Goal: Task Accomplishment & Management: Complete application form

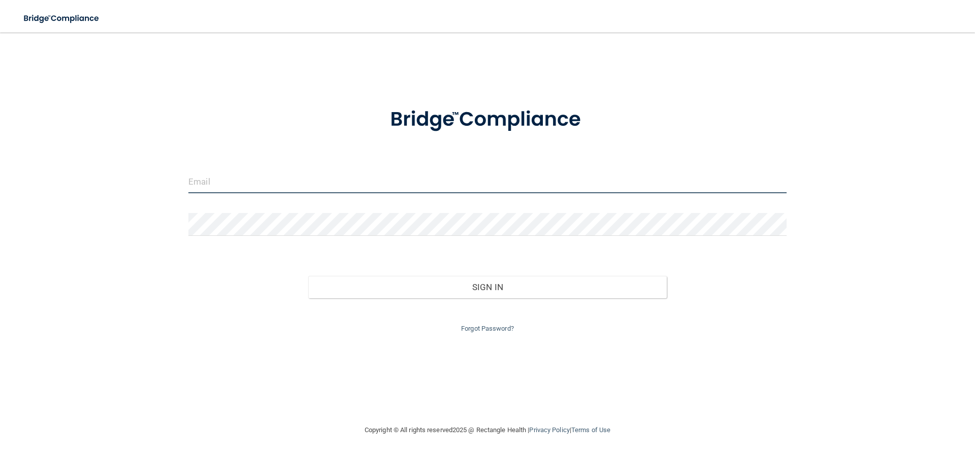
click at [216, 185] on input "email" at bounding box center [487, 182] width 598 height 23
type input "[EMAIL_ADDRESS][DOMAIN_NAME]"
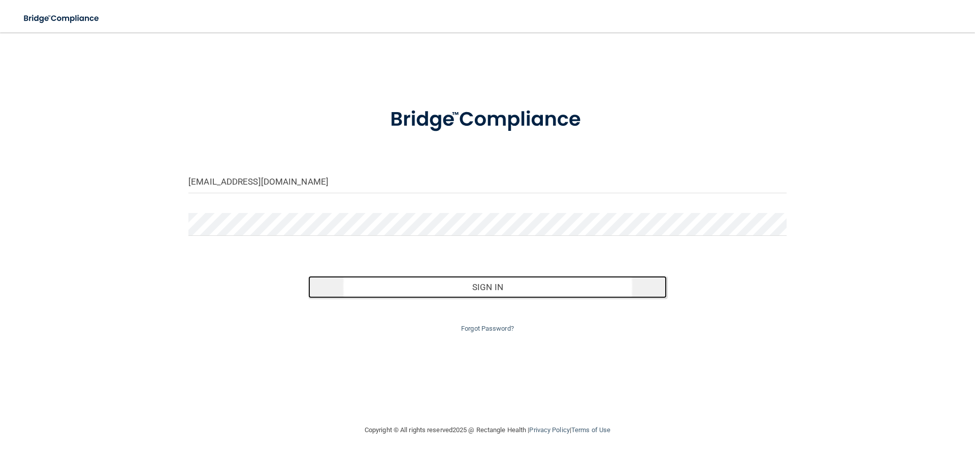
click at [498, 287] on button "Sign In" at bounding box center [487, 287] width 359 height 22
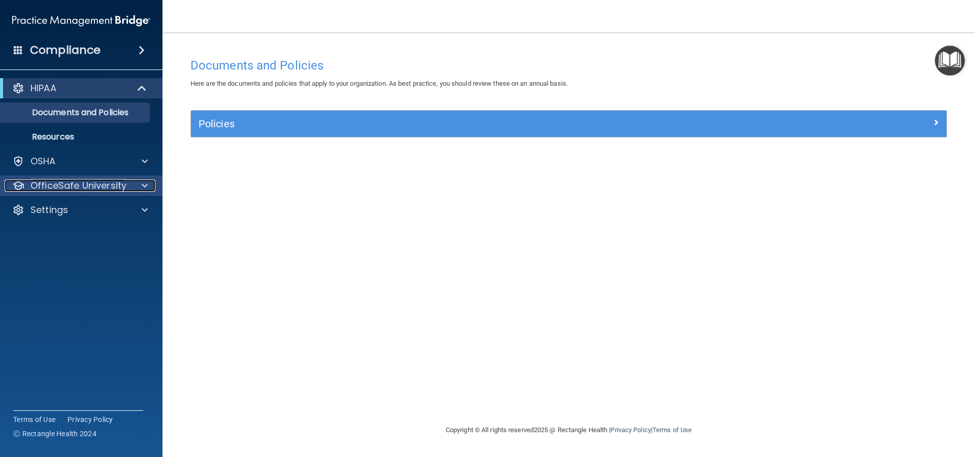
click at [142, 186] on span at bounding box center [145, 186] width 6 height 12
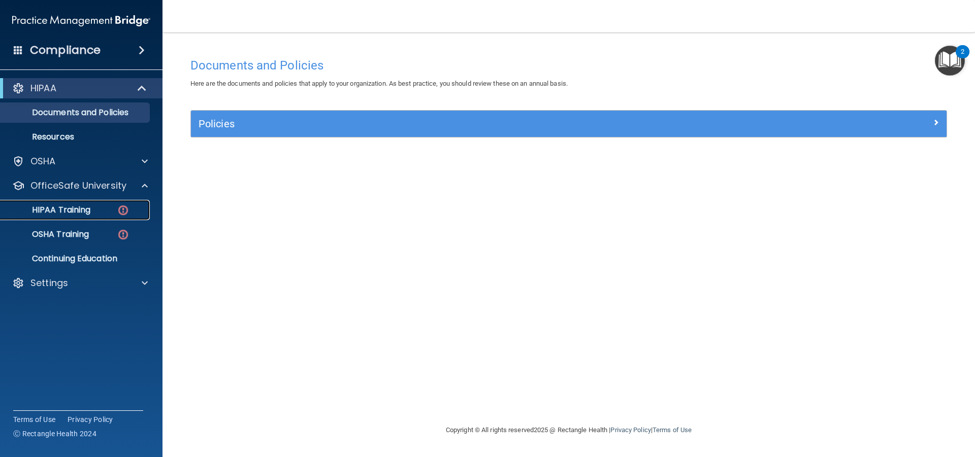
click at [82, 207] on p "HIPAA Training" at bounding box center [49, 210] width 84 height 10
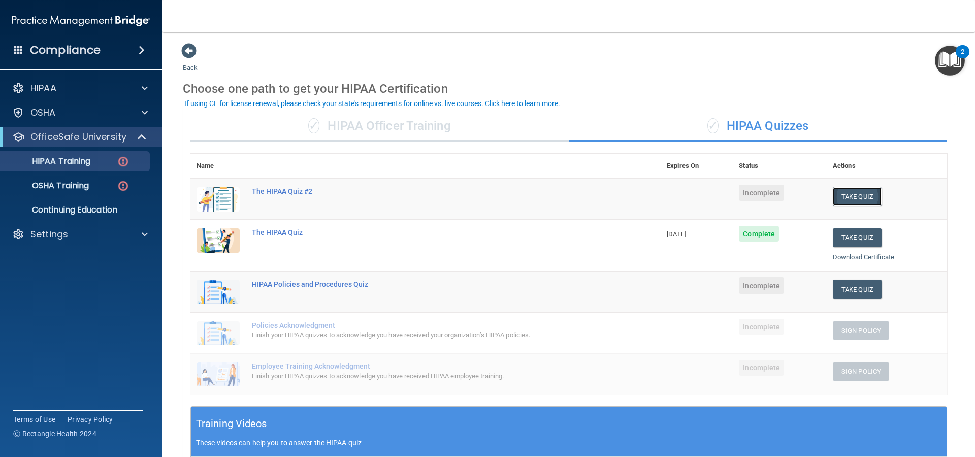
click at [841, 200] on button "Take Quiz" at bounding box center [857, 196] width 49 height 19
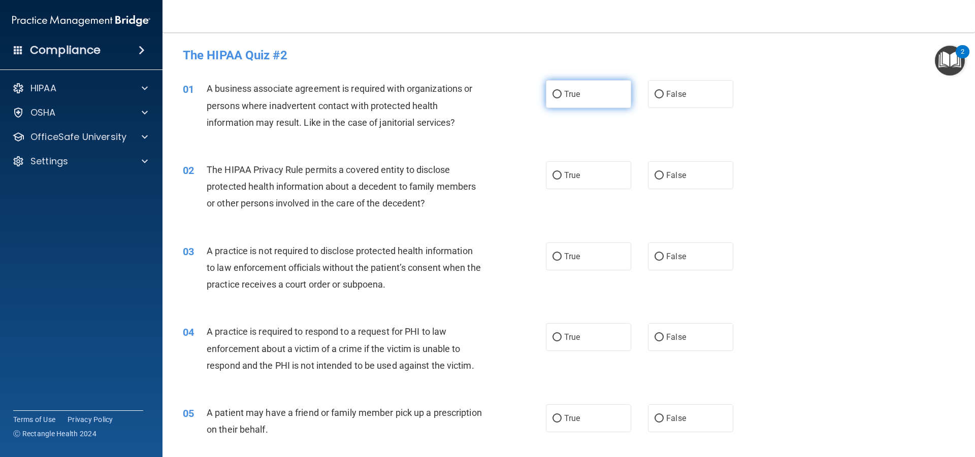
click at [552, 93] on input "True" at bounding box center [556, 95] width 9 height 8
radio input "true"
click at [654, 174] on input "False" at bounding box center [658, 176] width 9 height 8
radio input "true"
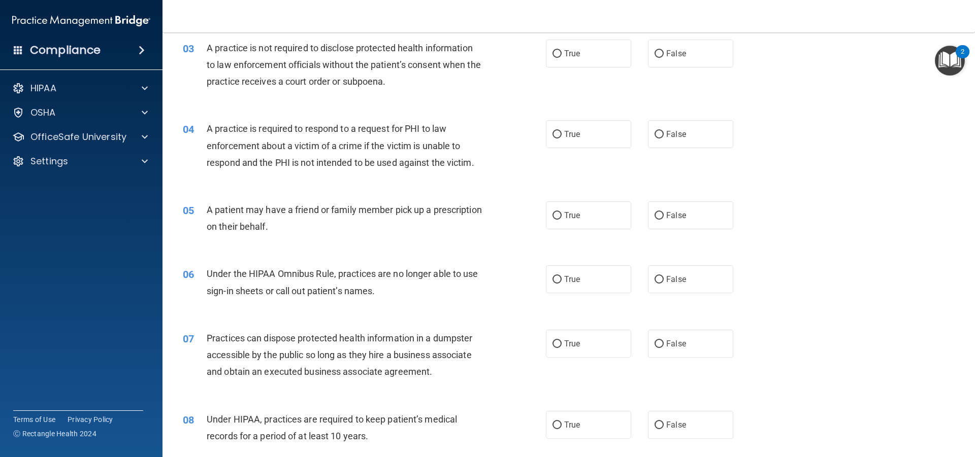
scroll to position [102, 0]
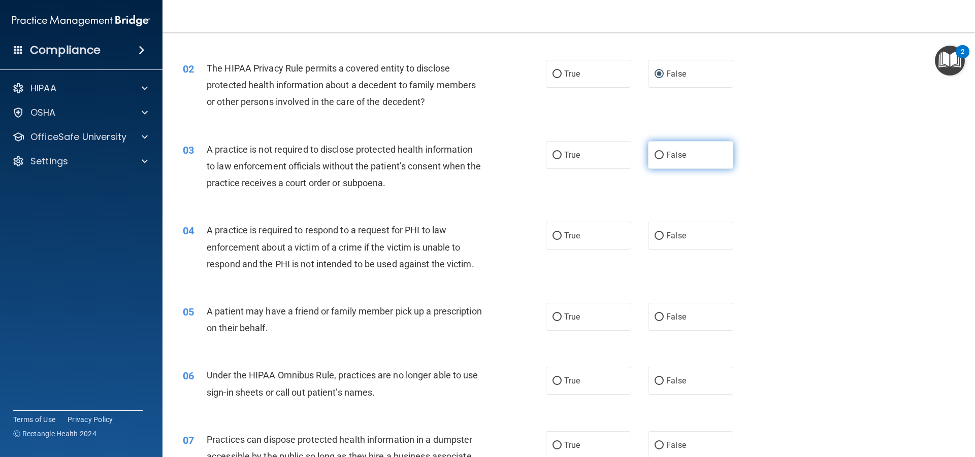
click at [655, 153] on input "False" at bounding box center [658, 156] width 9 height 8
radio input "true"
click at [655, 316] on input "False" at bounding box center [658, 318] width 9 height 8
radio input "true"
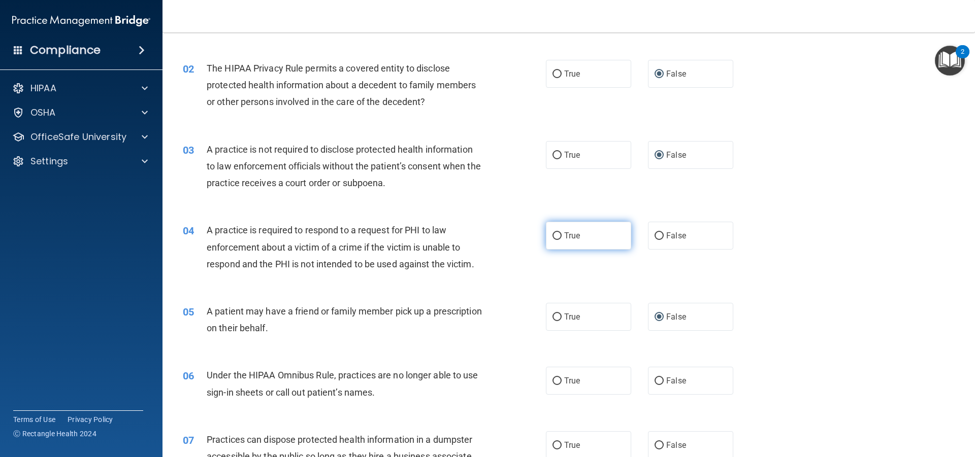
click at [555, 235] on input "True" at bounding box center [556, 237] width 9 height 8
radio input "true"
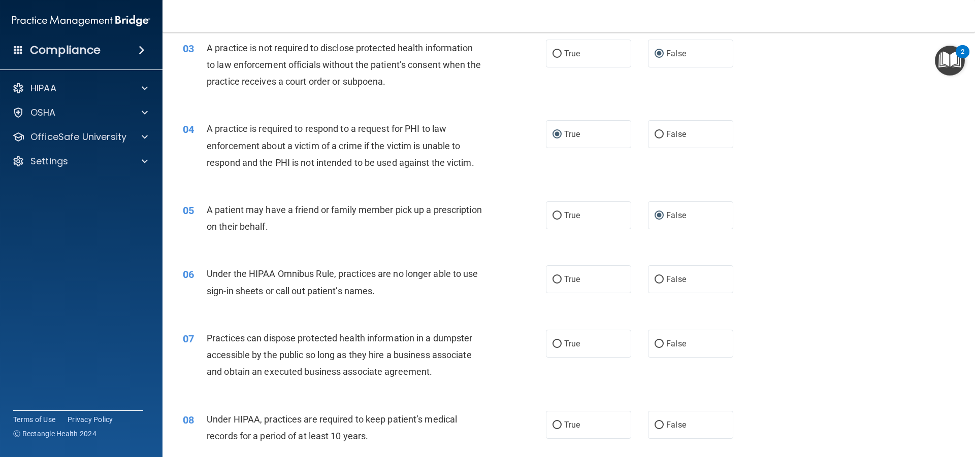
scroll to position [305, 0]
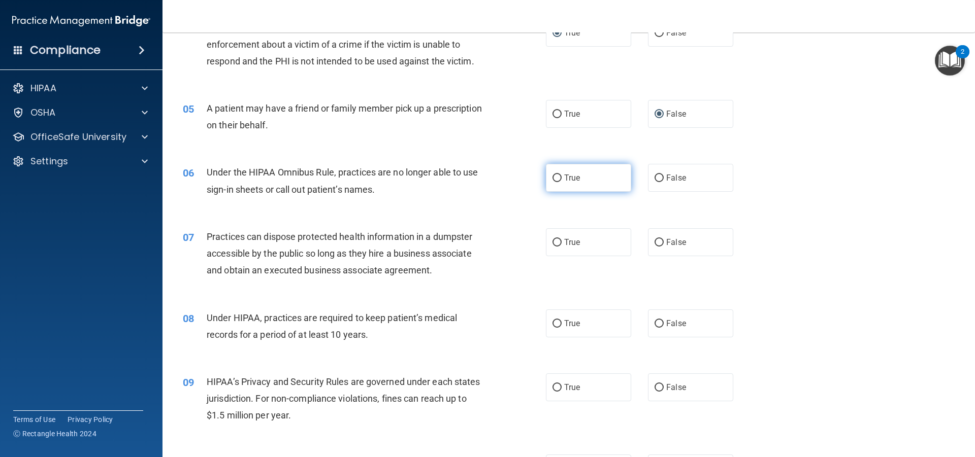
click at [552, 180] on input "True" at bounding box center [556, 179] width 9 height 8
radio input "true"
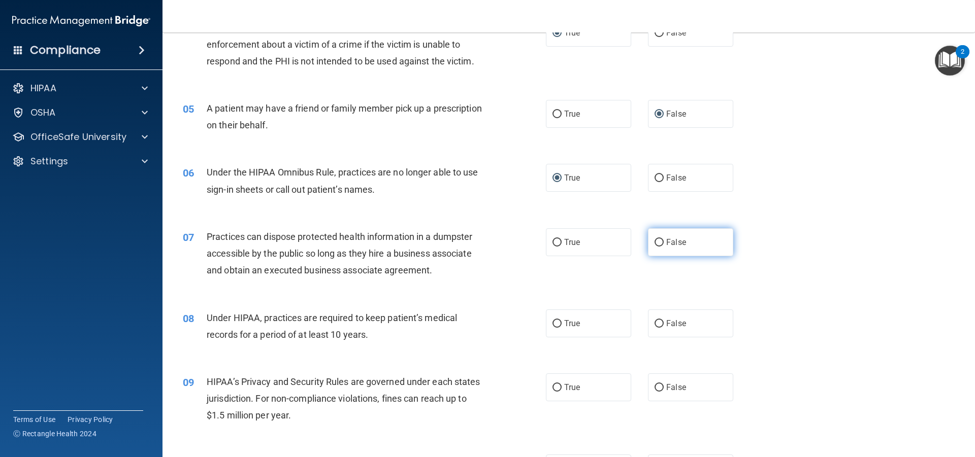
click at [654, 241] on input "False" at bounding box center [658, 243] width 9 height 8
radio input "true"
click at [554, 324] on input "True" at bounding box center [556, 324] width 9 height 8
radio input "true"
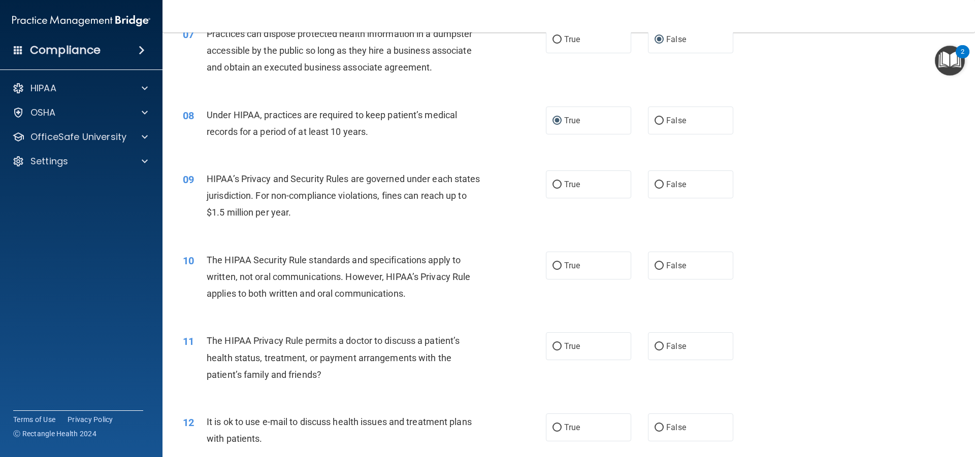
scroll to position [558, 0]
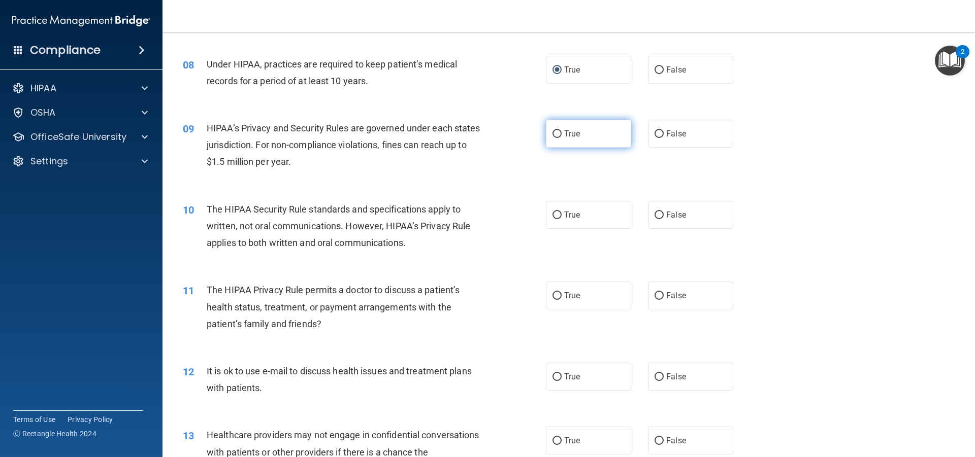
click at [555, 134] on input "True" at bounding box center [556, 134] width 9 height 8
radio input "true"
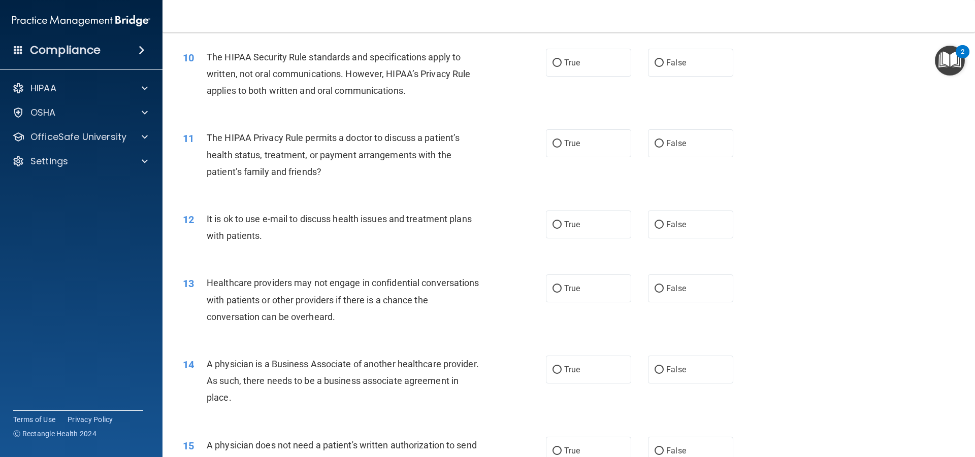
scroll to position [609, 0]
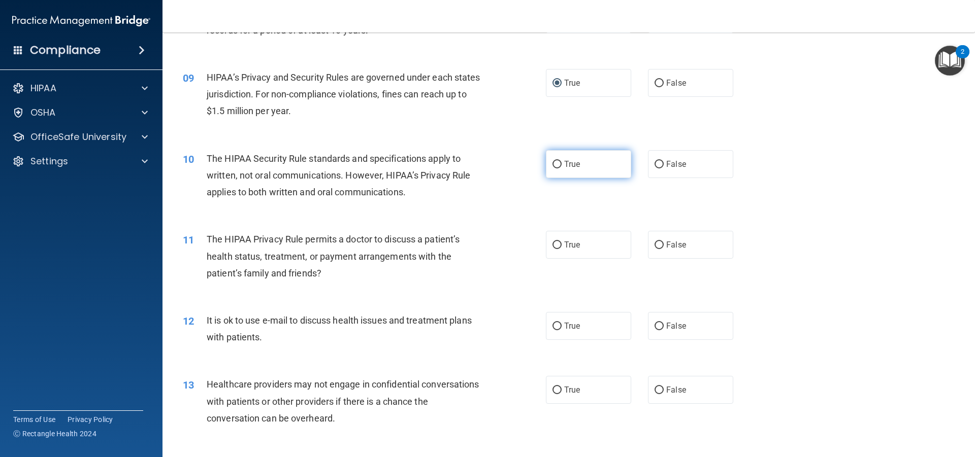
click at [555, 166] on input "True" at bounding box center [556, 165] width 9 height 8
radio input "true"
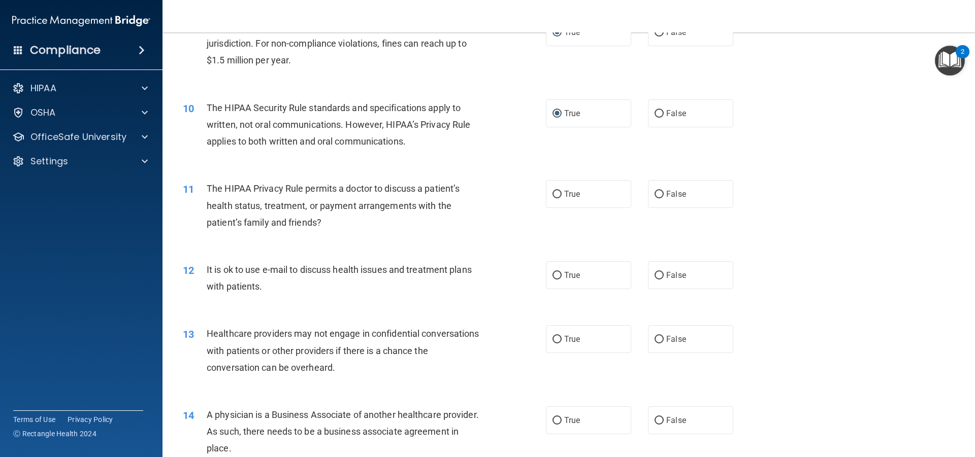
scroll to position [711, 0]
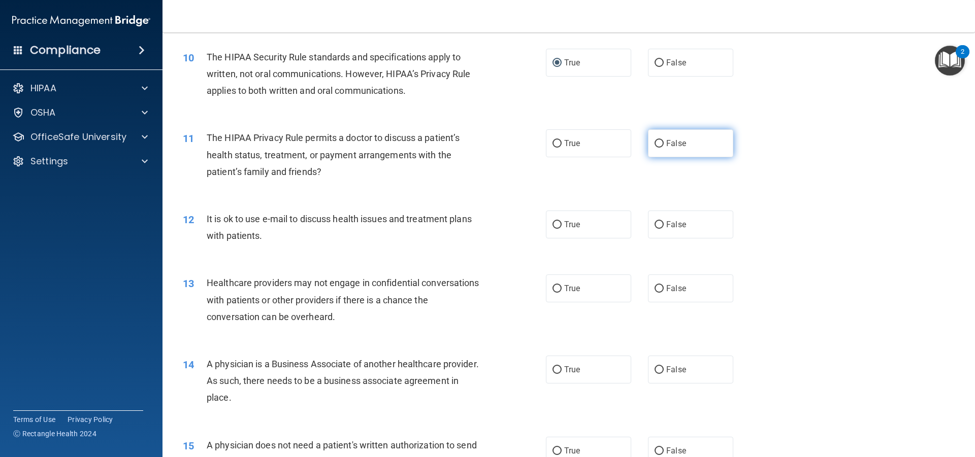
click at [654, 143] on input "False" at bounding box center [658, 144] width 9 height 8
radio input "true"
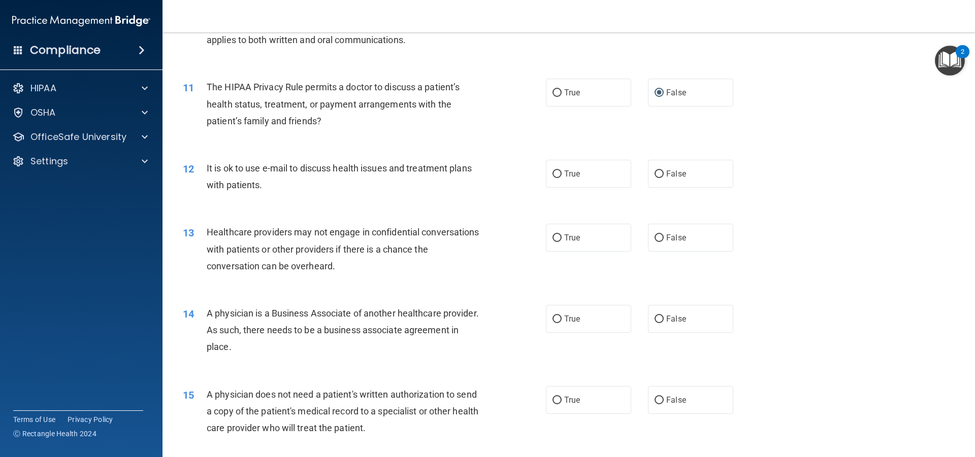
scroll to position [812, 0]
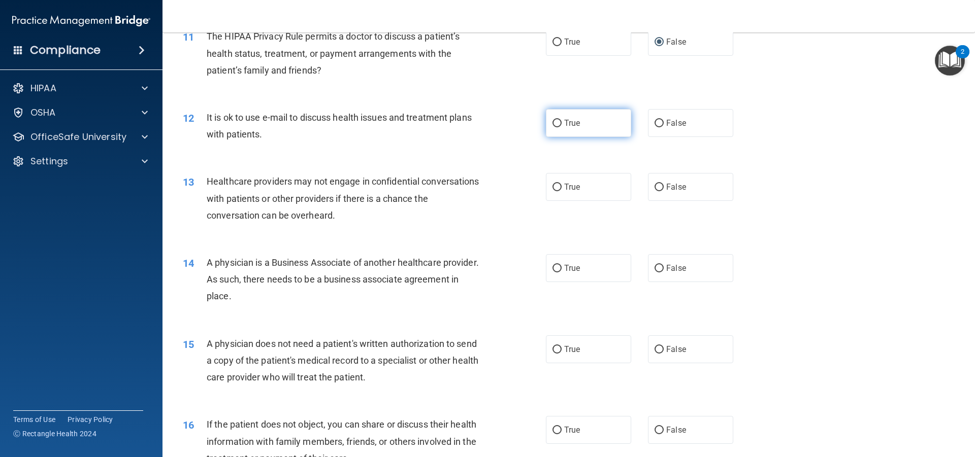
click at [553, 123] on input "True" at bounding box center [556, 124] width 9 height 8
radio input "true"
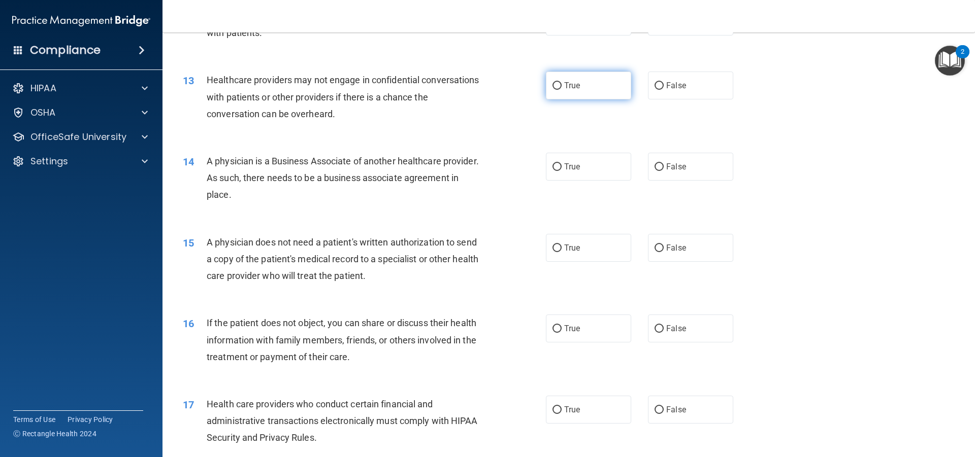
click at [555, 86] on input "True" at bounding box center [556, 86] width 9 height 8
radio input "true"
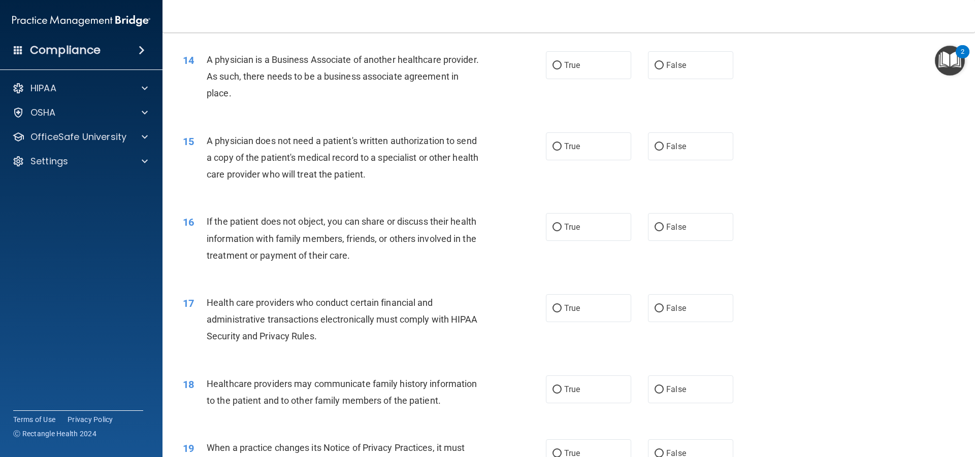
scroll to position [965, 0]
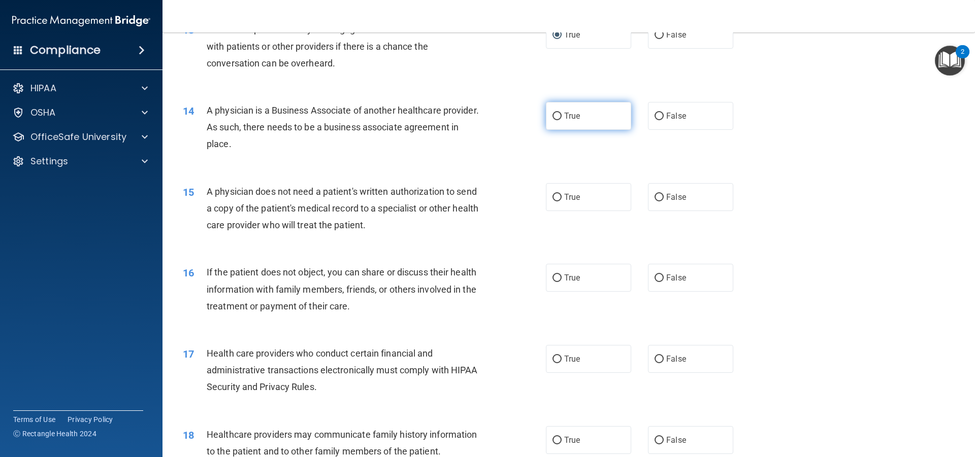
click at [552, 117] on input "True" at bounding box center [556, 117] width 9 height 8
radio input "true"
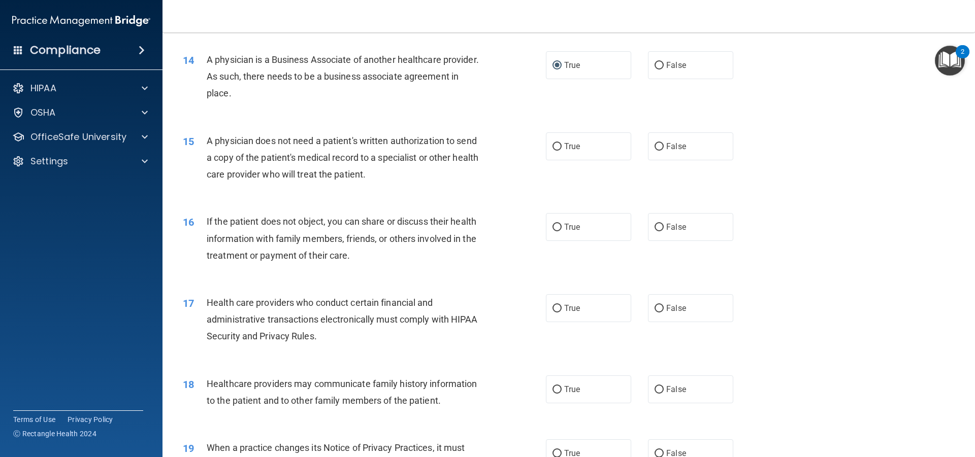
scroll to position [1066, 0]
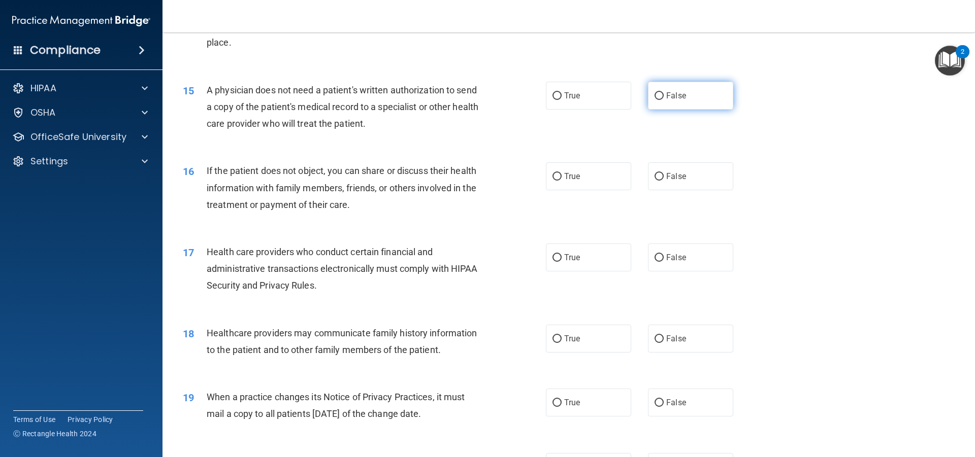
click at [654, 96] on input "False" at bounding box center [658, 96] width 9 height 8
radio input "true"
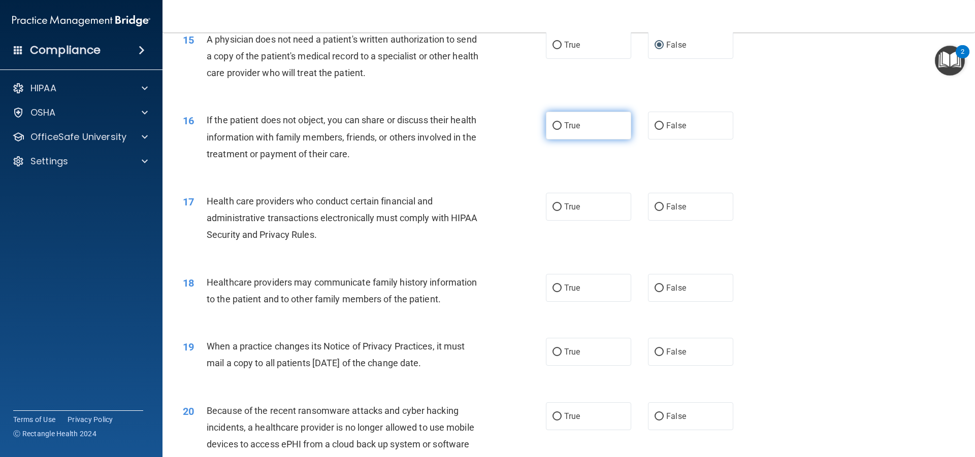
click at [553, 127] on input "True" at bounding box center [556, 126] width 9 height 8
radio input "true"
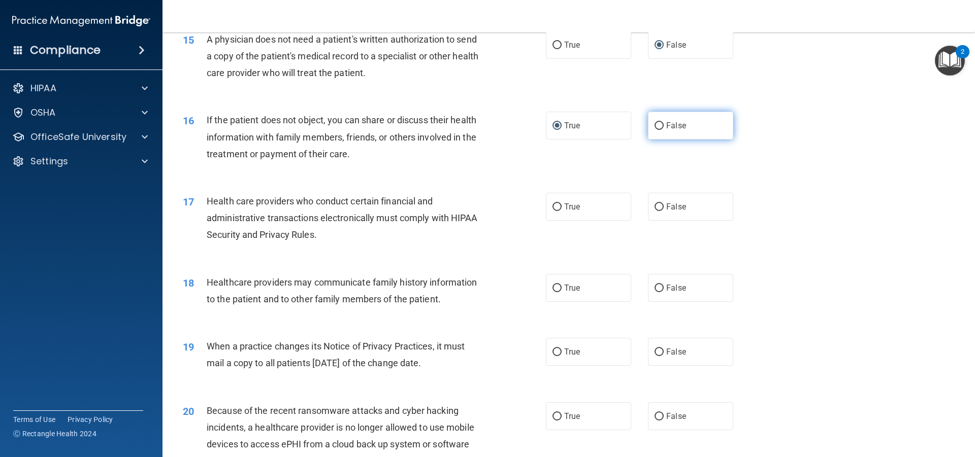
click at [655, 125] on input "False" at bounding box center [658, 126] width 9 height 8
radio input "true"
radio input "false"
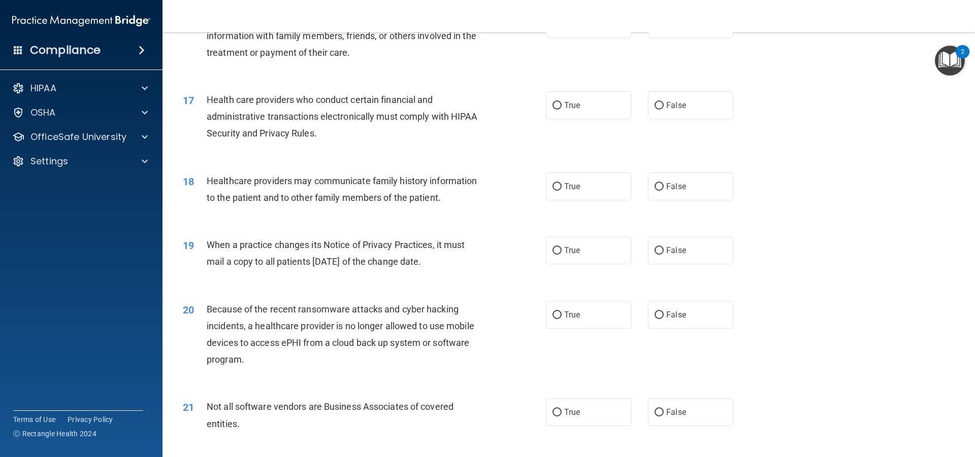
scroll to position [1168, 0]
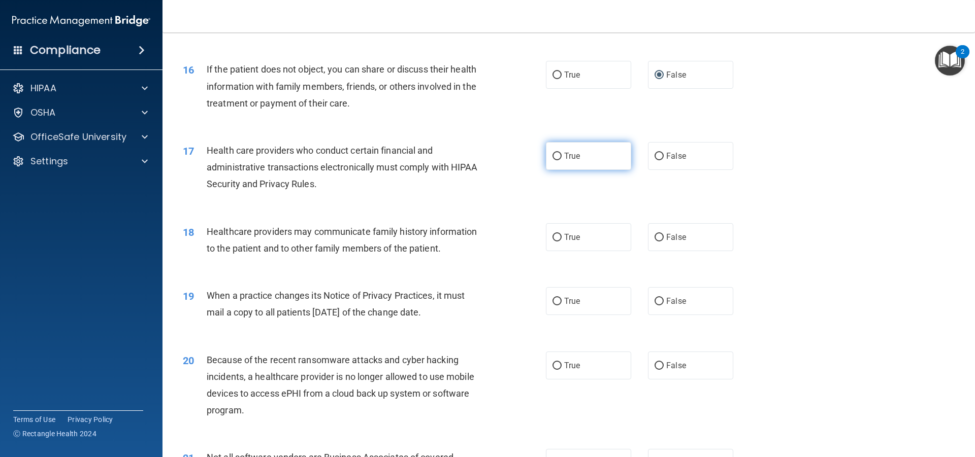
click at [554, 157] on input "True" at bounding box center [556, 157] width 9 height 8
radio input "true"
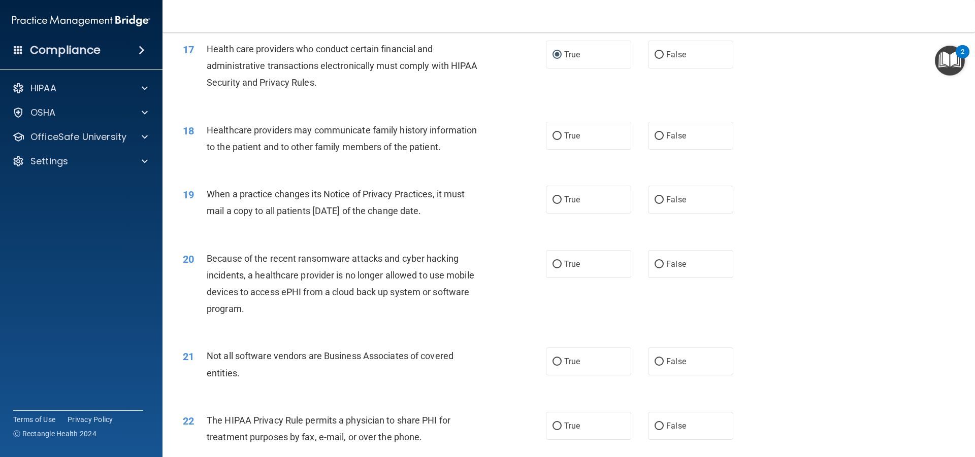
drag, startPoint x: 659, startPoint y: 132, endPoint x: 623, endPoint y: 154, distance: 42.0
click at [660, 132] on label "False" at bounding box center [690, 136] width 85 height 28
click at [660, 133] on input "False" at bounding box center [658, 137] width 9 height 8
radio input "true"
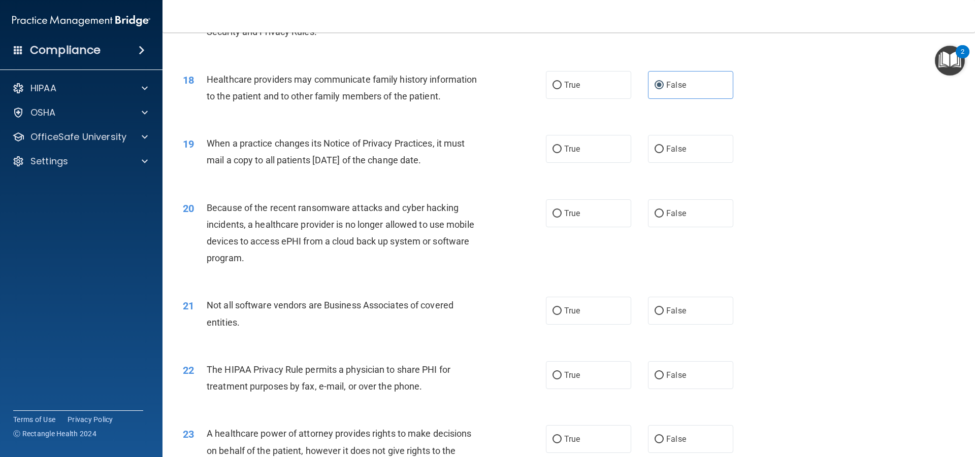
scroll to position [1371, 0]
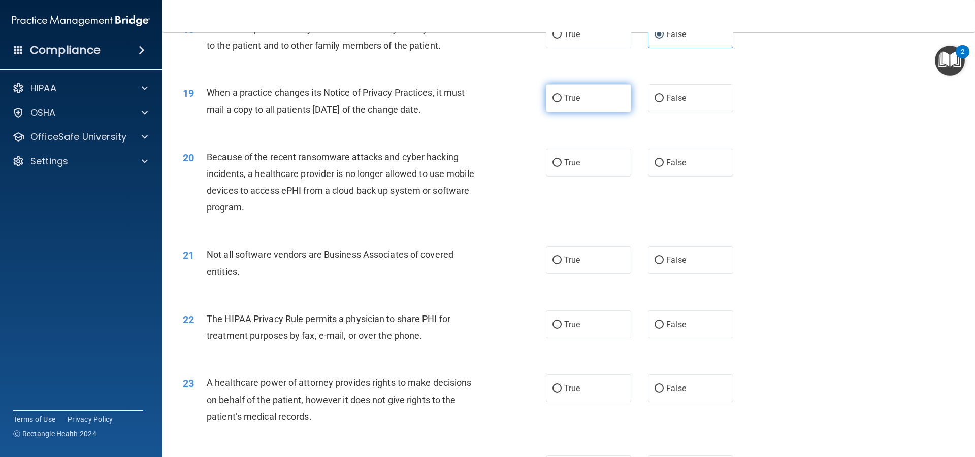
click at [555, 97] on input "True" at bounding box center [556, 99] width 9 height 8
radio input "true"
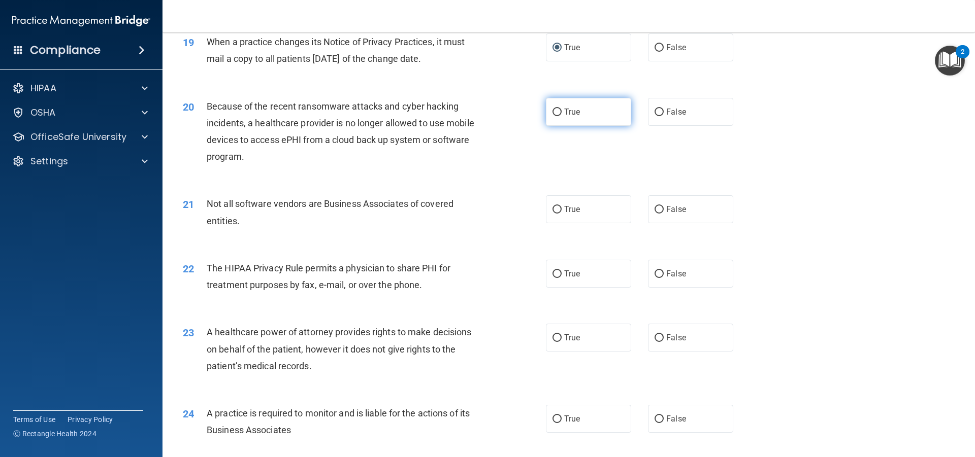
click at [558, 112] on label "True" at bounding box center [588, 112] width 85 height 28
click at [558, 112] on input "True" at bounding box center [556, 113] width 9 height 8
radio input "true"
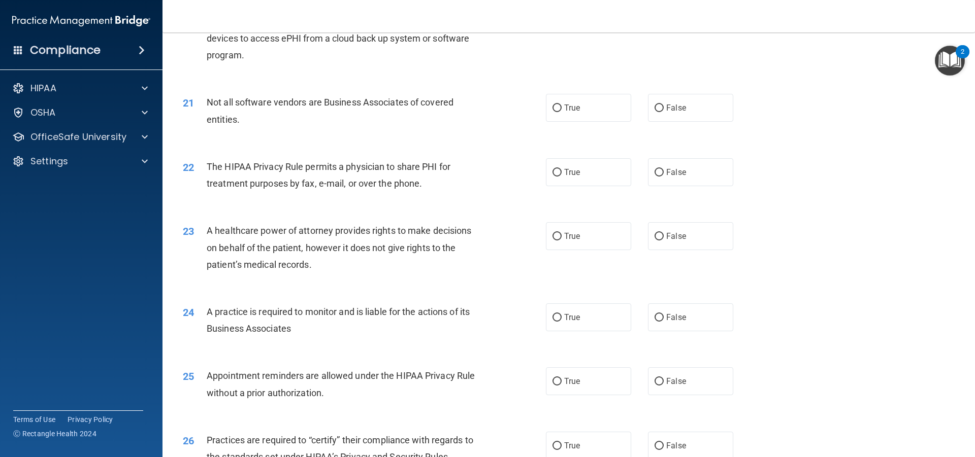
scroll to position [1472, 0]
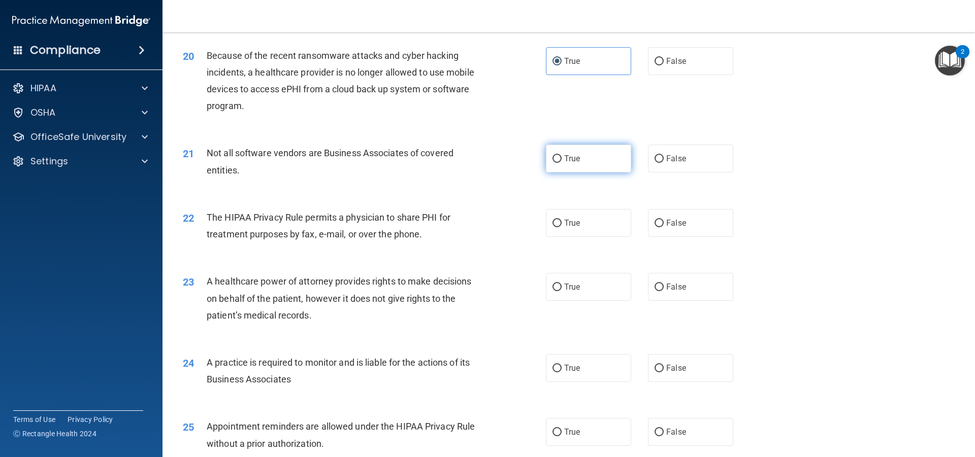
click at [552, 158] on input "True" at bounding box center [556, 159] width 9 height 8
radio input "true"
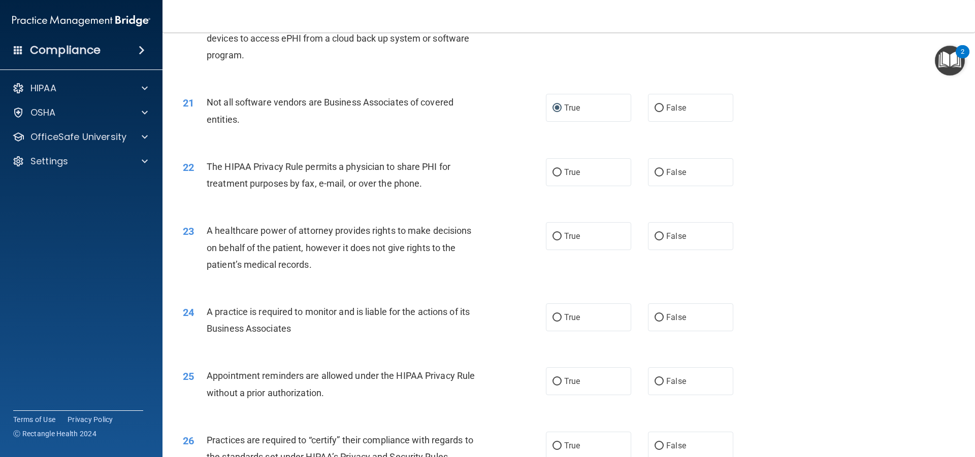
scroll to position [1574, 0]
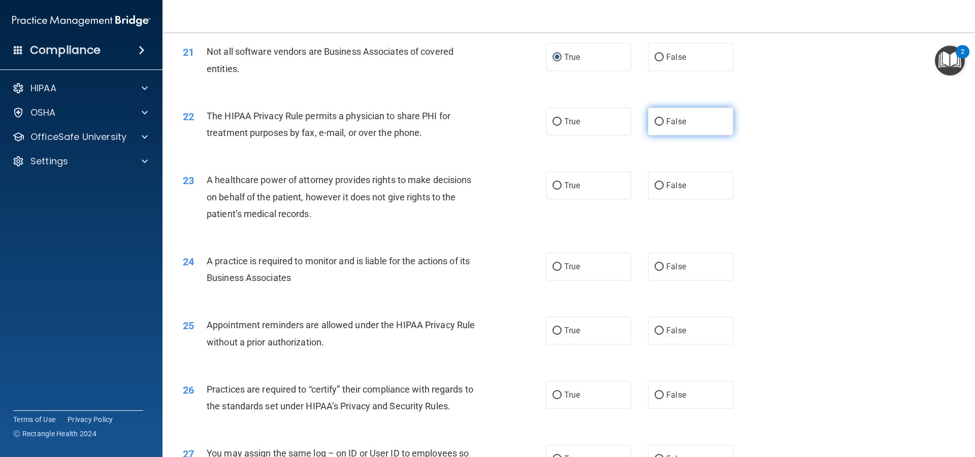
click at [655, 120] on input "False" at bounding box center [658, 122] width 9 height 8
radio input "true"
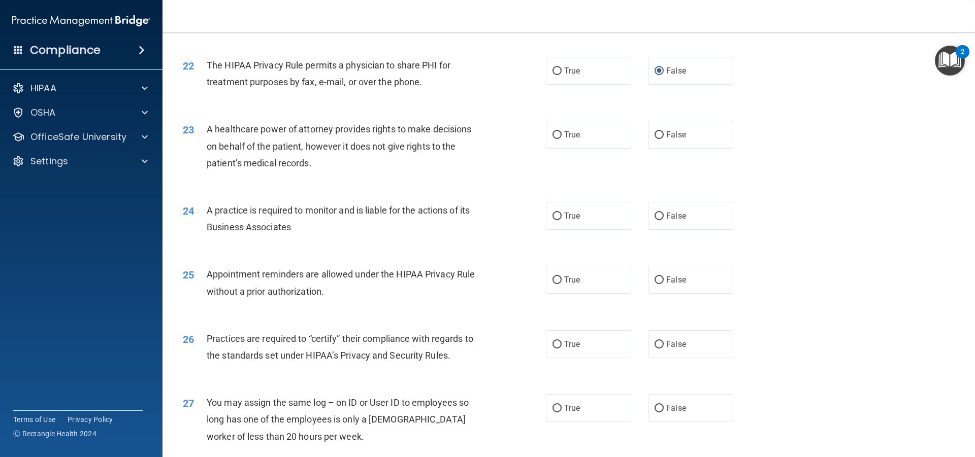
scroll to position [1675, 0]
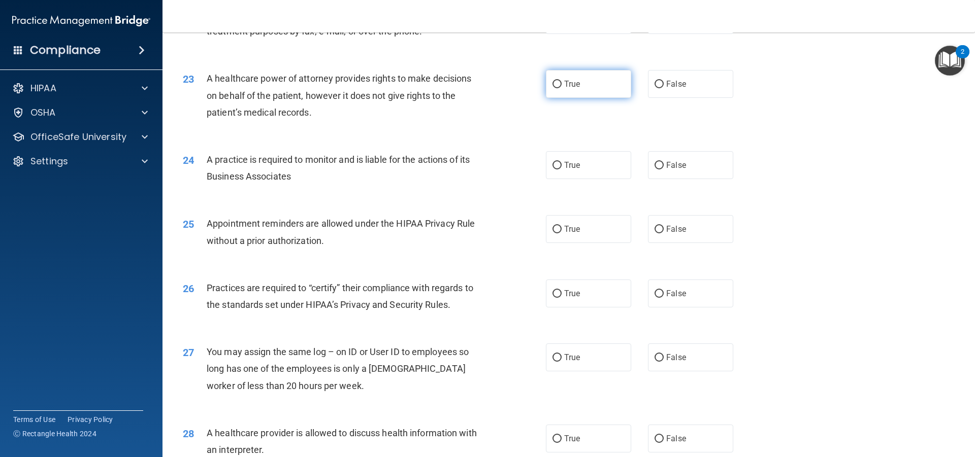
click at [555, 85] on input "True" at bounding box center [556, 85] width 9 height 8
radio input "true"
click at [552, 164] on input "True" at bounding box center [556, 166] width 9 height 8
radio input "true"
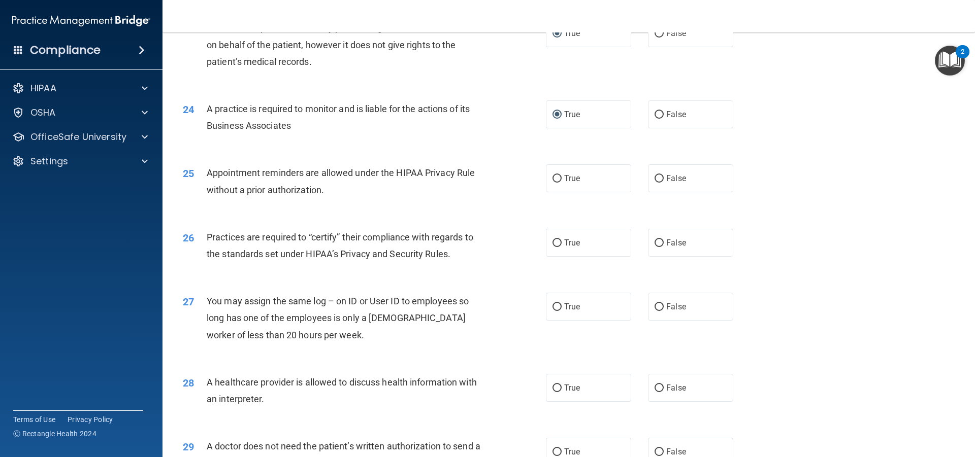
scroll to position [1777, 0]
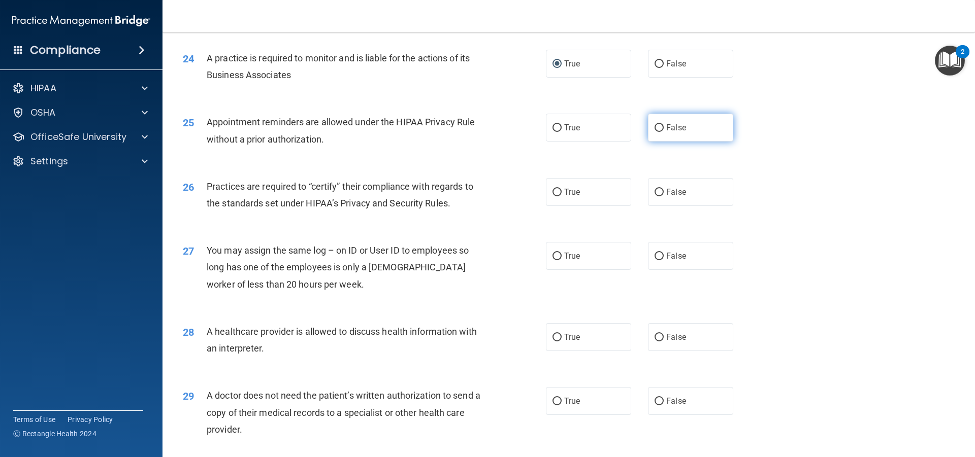
click at [658, 128] on input "False" at bounding box center [658, 128] width 9 height 8
radio input "true"
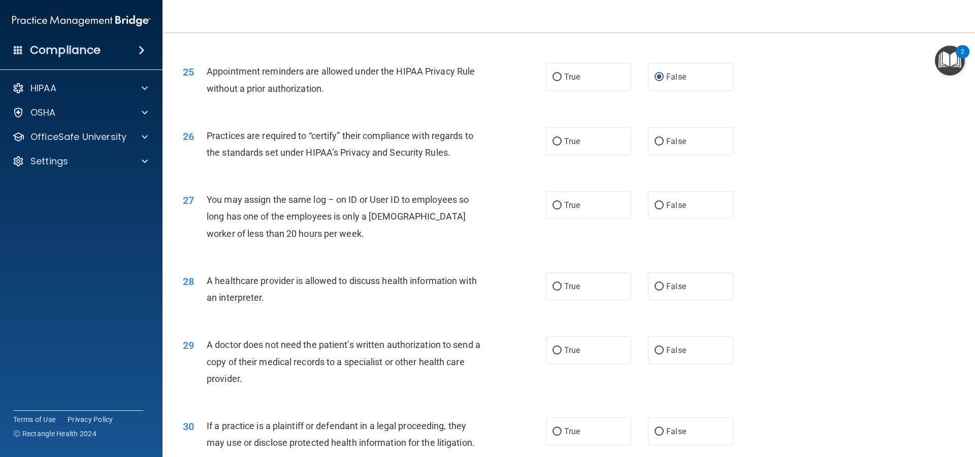
scroll to position [1879, 0]
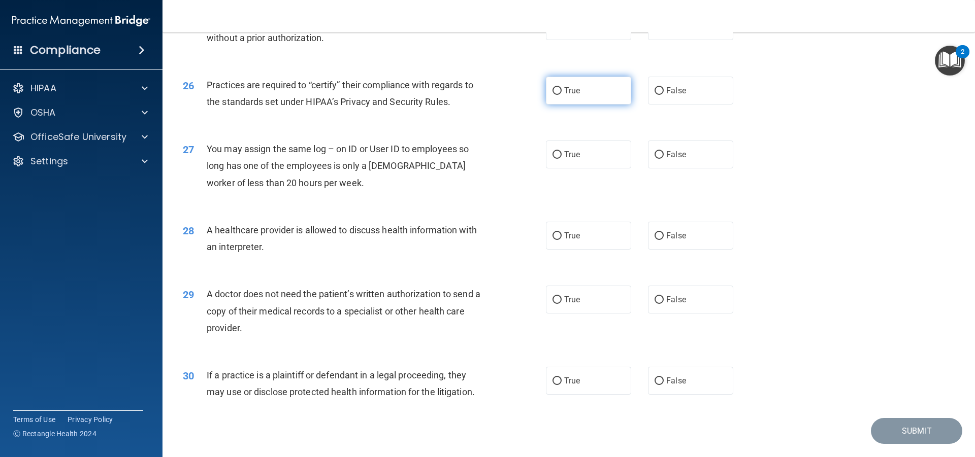
click at [555, 91] on input "True" at bounding box center [556, 91] width 9 height 8
radio input "true"
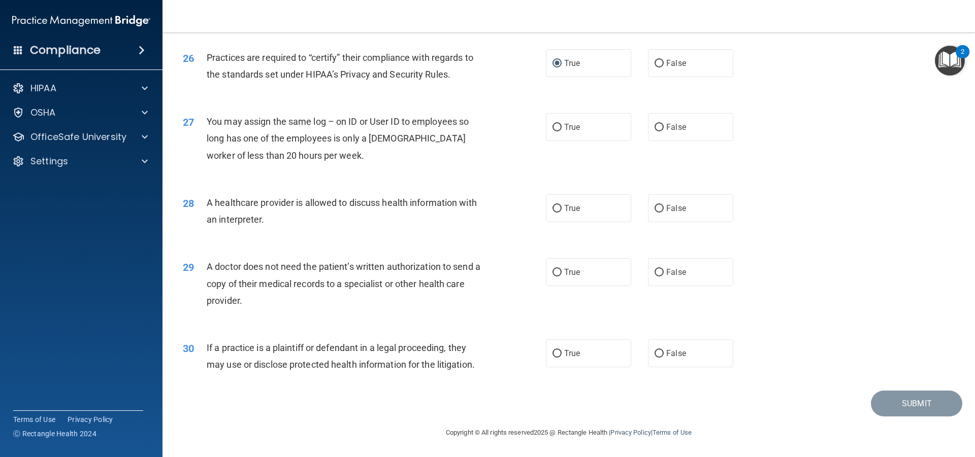
drag, startPoint x: 652, startPoint y: 128, endPoint x: 585, endPoint y: 155, distance: 72.4
click at [654, 128] on input "False" at bounding box center [658, 128] width 9 height 8
radio input "true"
click at [654, 207] on input "False" at bounding box center [658, 209] width 9 height 8
radio input "true"
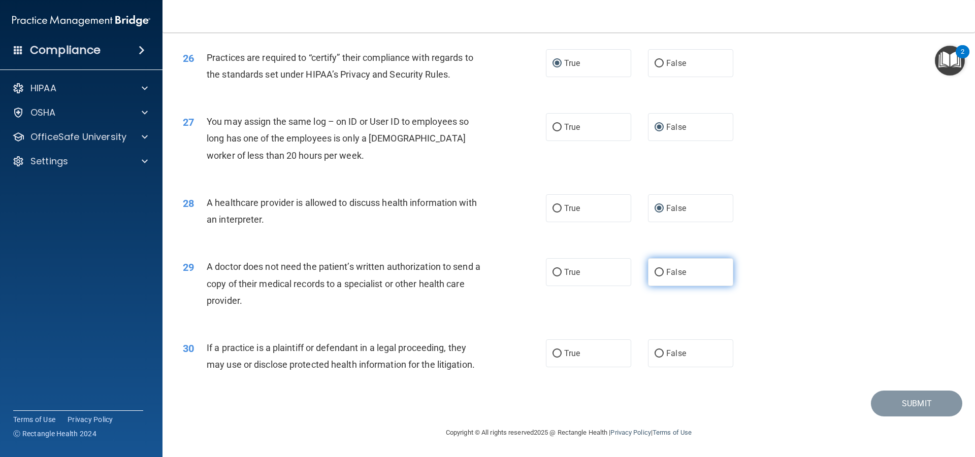
click at [655, 272] on input "False" at bounding box center [658, 273] width 9 height 8
radio input "true"
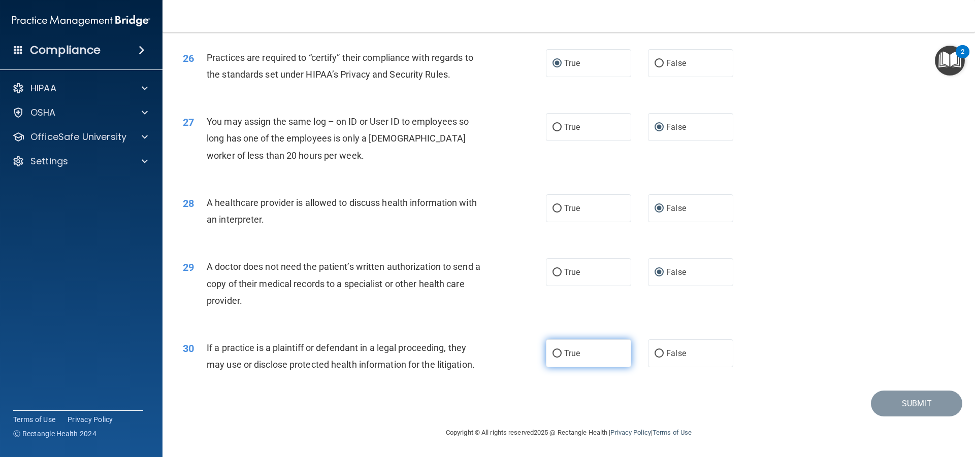
click at [555, 356] on input "True" at bounding box center [556, 354] width 9 height 8
radio input "true"
click at [901, 403] on button "Submit" at bounding box center [916, 404] width 91 height 26
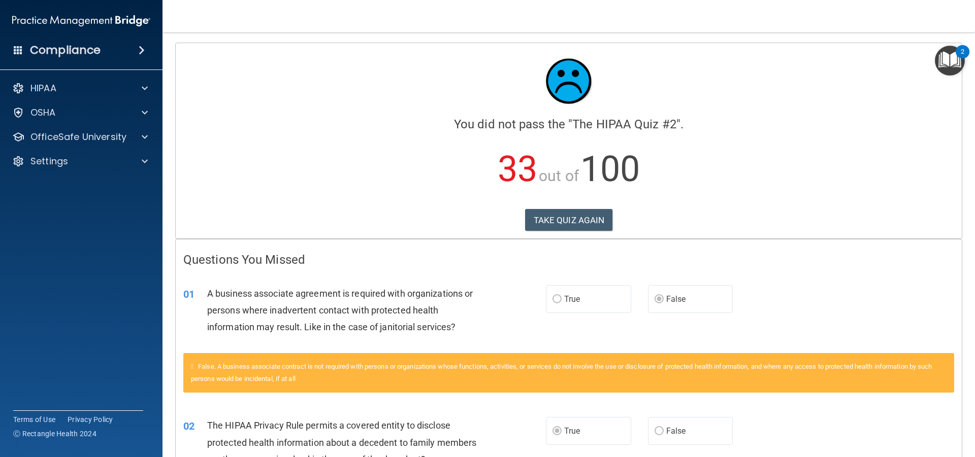
scroll to position [102, 0]
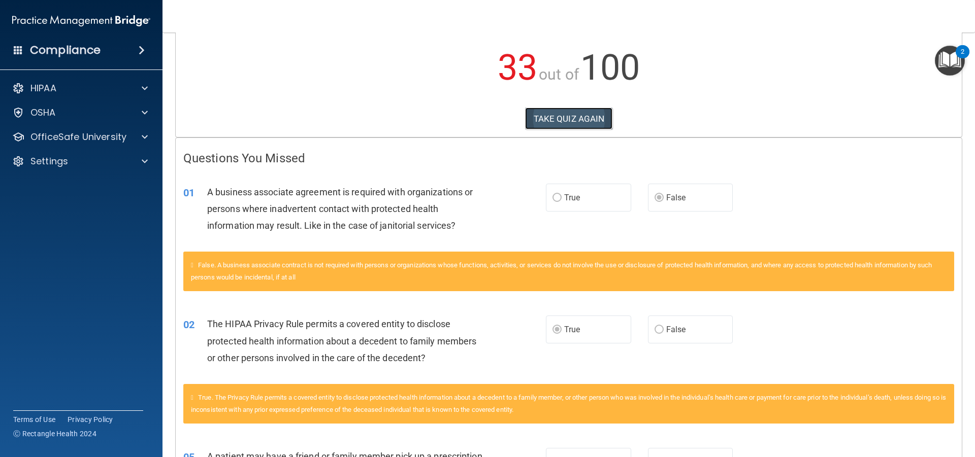
click at [547, 114] on button "TAKE QUIZ AGAIN" at bounding box center [569, 119] width 88 height 22
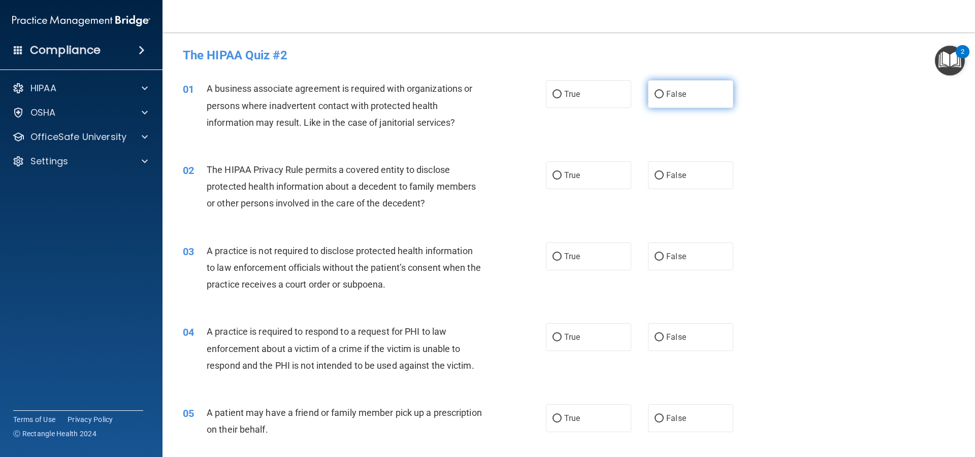
click at [654, 96] on input "False" at bounding box center [658, 95] width 9 height 8
radio input "true"
click at [553, 177] on input "True" at bounding box center [556, 176] width 9 height 8
radio input "true"
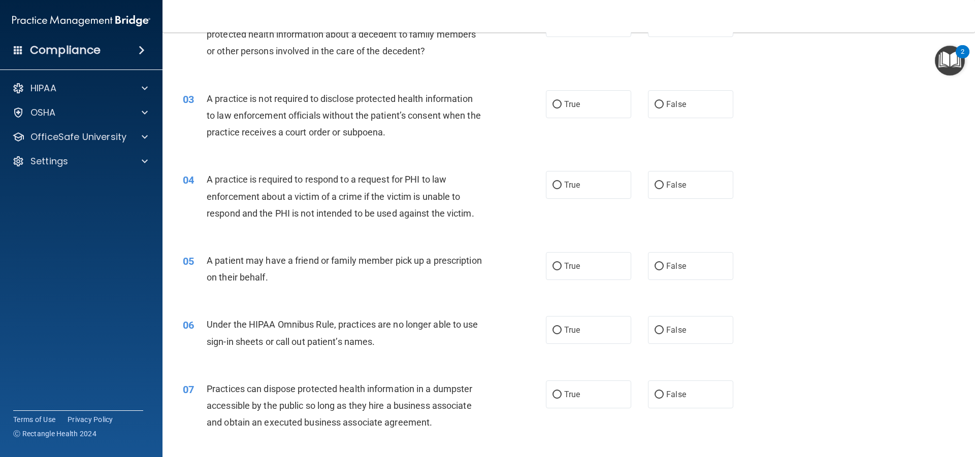
scroll to position [51, 0]
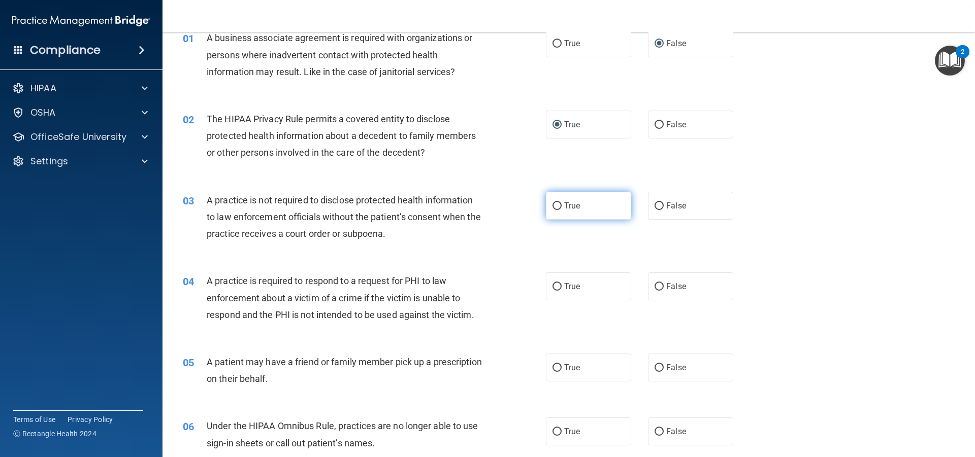
click at [552, 207] on input "True" at bounding box center [556, 207] width 9 height 8
radio input "true"
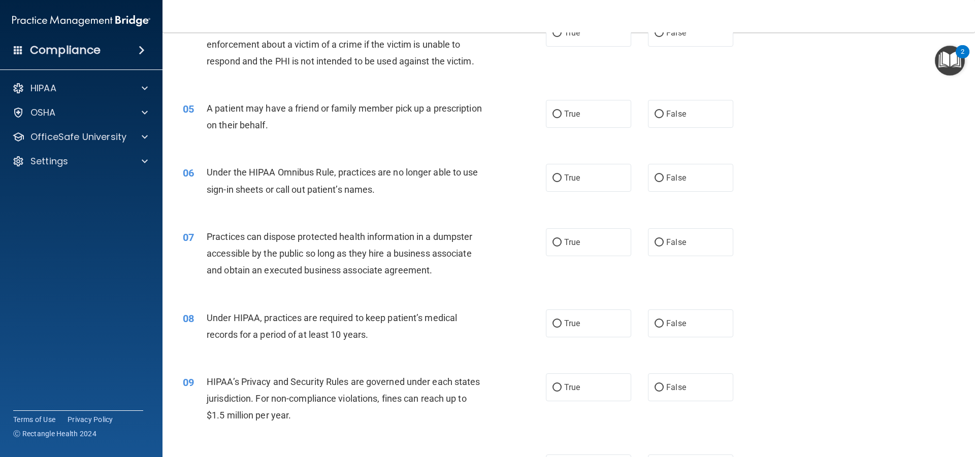
scroll to position [254, 0]
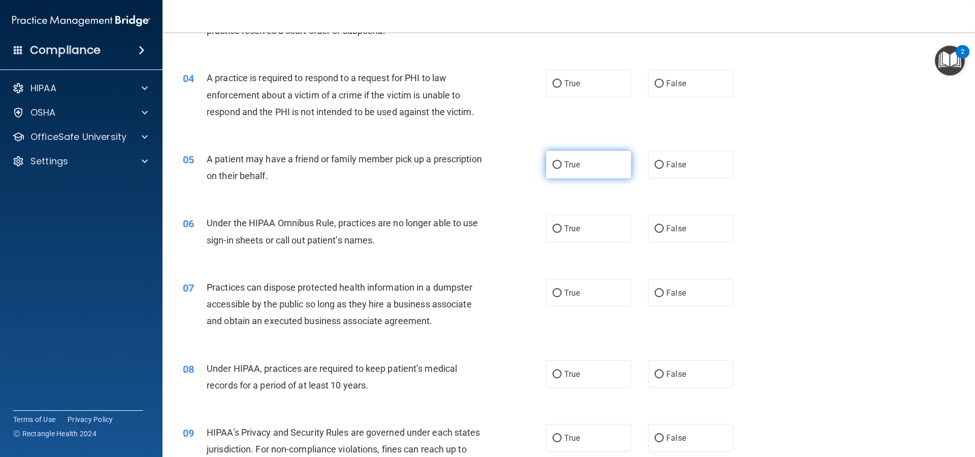
click at [556, 166] on input "True" at bounding box center [556, 165] width 9 height 8
radio input "true"
click at [555, 83] on input "True" at bounding box center [556, 84] width 9 height 8
radio input "true"
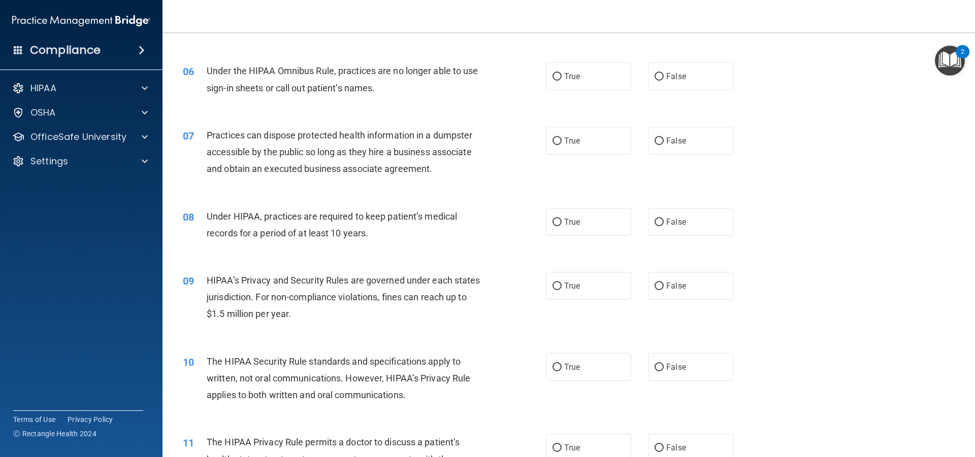
scroll to position [355, 0]
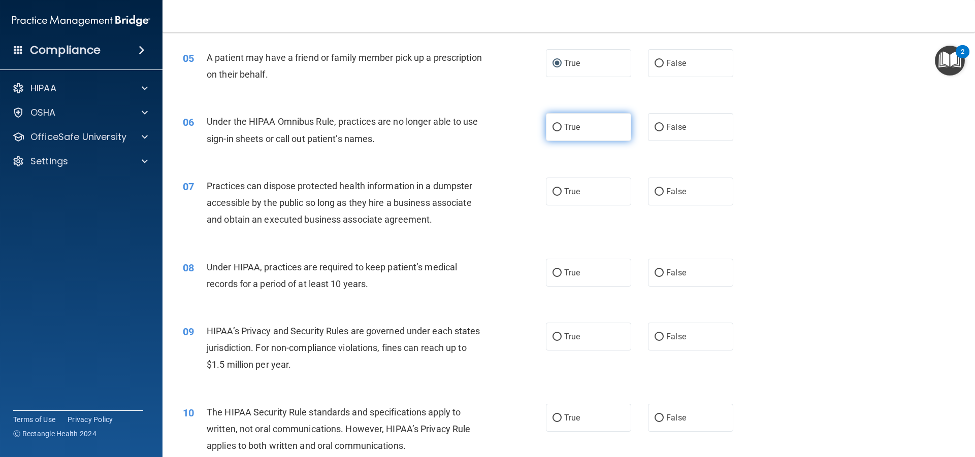
click at [552, 128] on input "True" at bounding box center [556, 128] width 9 height 8
radio input "true"
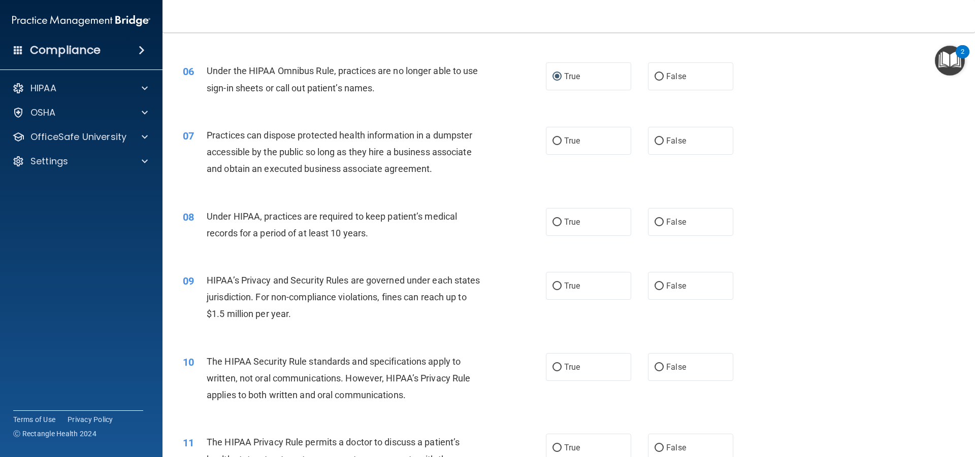
scroll to position [457, 0]
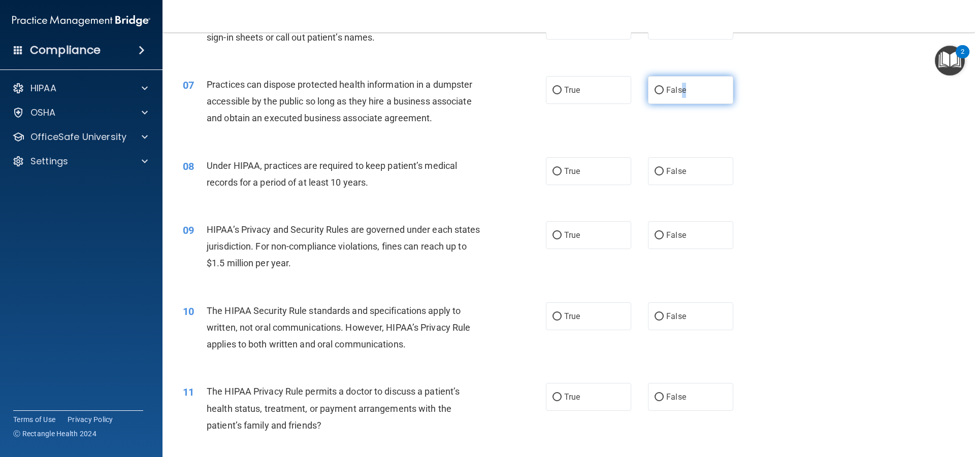
click at [681, 102] on label "False" at bounding box center [690, 90] width 85 height 28
click at [655, 89] on input "False" at bounding box center [658, 91] width 9 height 8
radio input "true"
click at [521, 133] on div "07 Practices can dispose protected health information in a dumpster accessible …" at bounding box center [568, 103] width 787 height 81
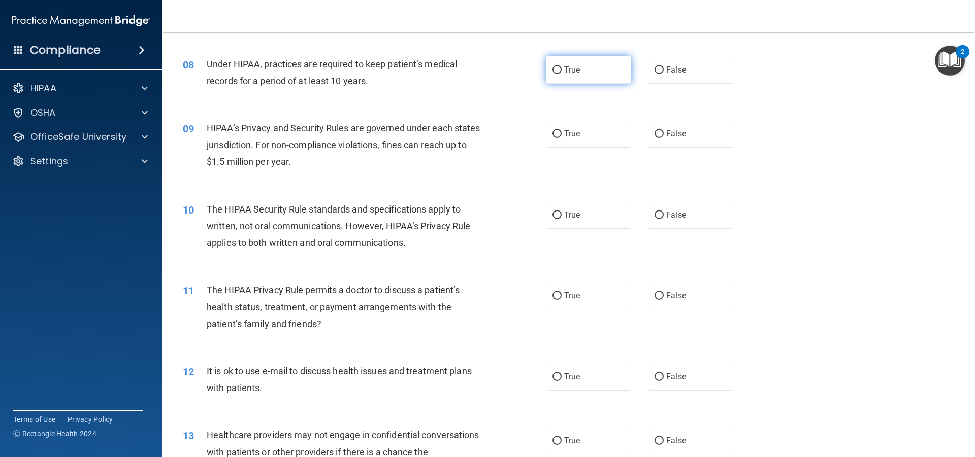
click at [552, 71] on input "True" at bounding box center [556, 71] width 9 height 8
radio input "true"
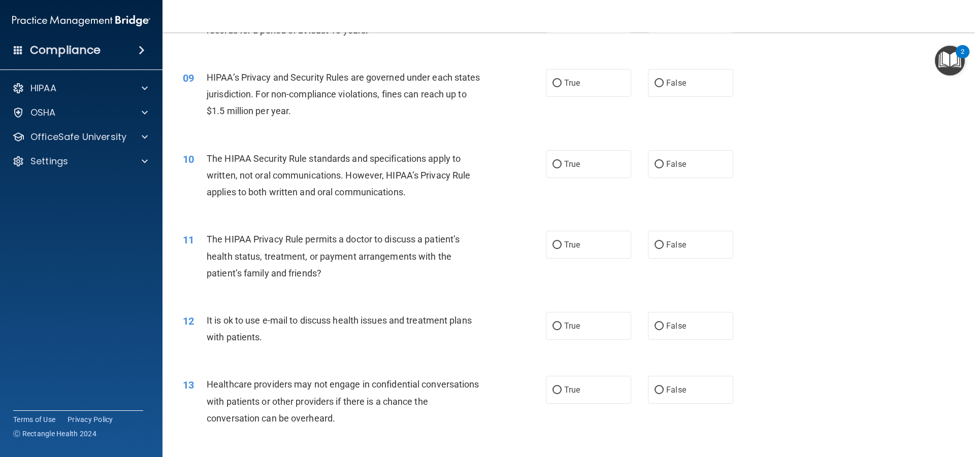
drag, startPoint x: 552, startPoint y: 85, endPoint x: 537, endPoint y: 97, distance: 20.2
click at [552, 84] on input "True" at bounding box center [556, 84] width 9 height 8
radio input "true"
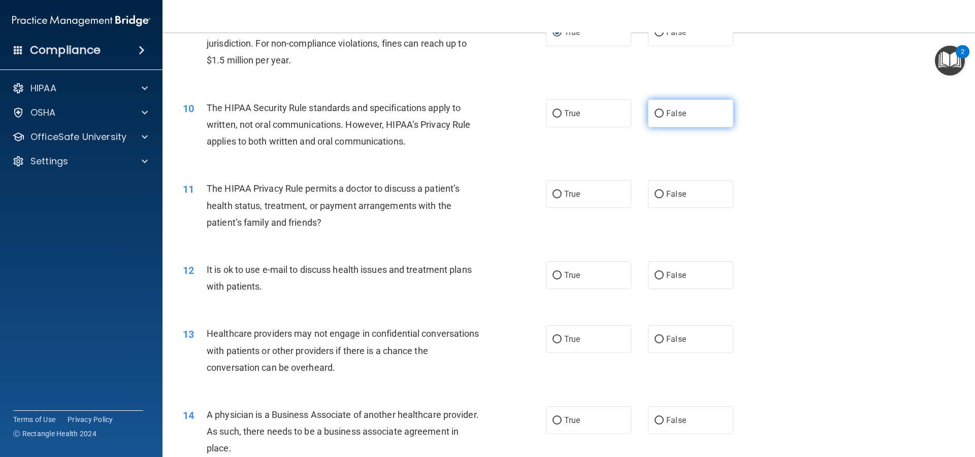
click at [654, 115] on input "False" at bounding box center [658, 114] width 9 height 8
radio input "true"
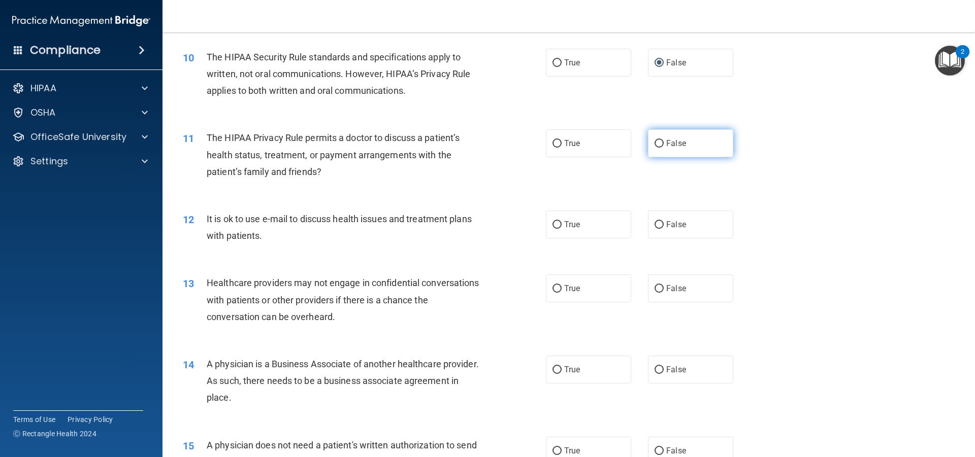
click at [656, 142] on input "False" at bounding box center [658, 144] width 9 height 8
radio input "true"
click at [654, 224] on input "False" at bounding box center [658, 225] width 9 height 8
radio input "true"
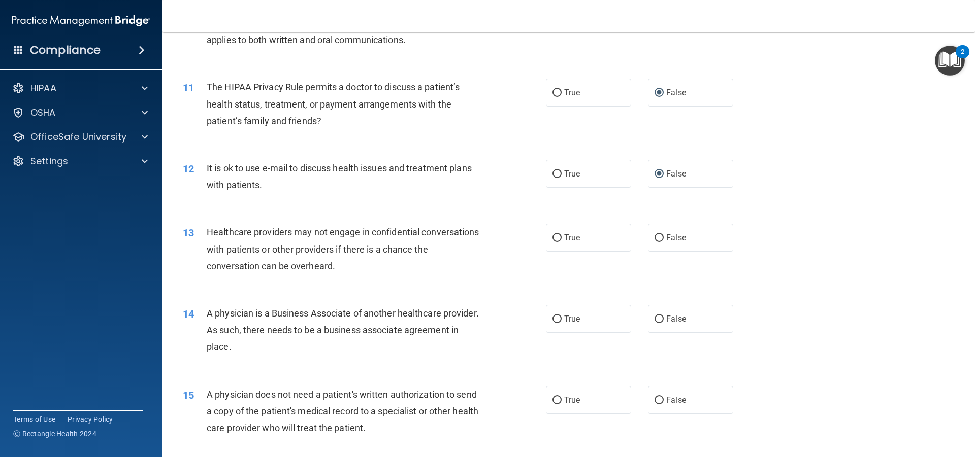
scroll to position [863, 0]
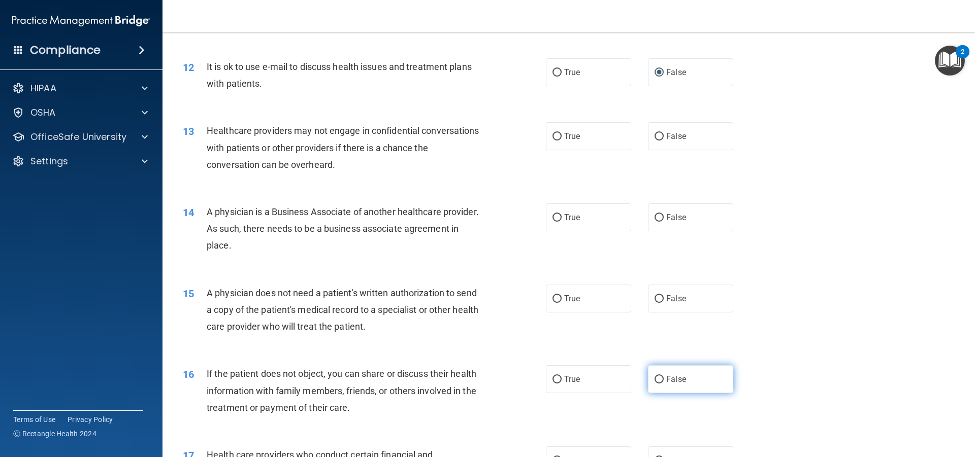
click at [654, 378] on input "False" at bounding box center [658, 380] width 9 height 8
radio input "true"
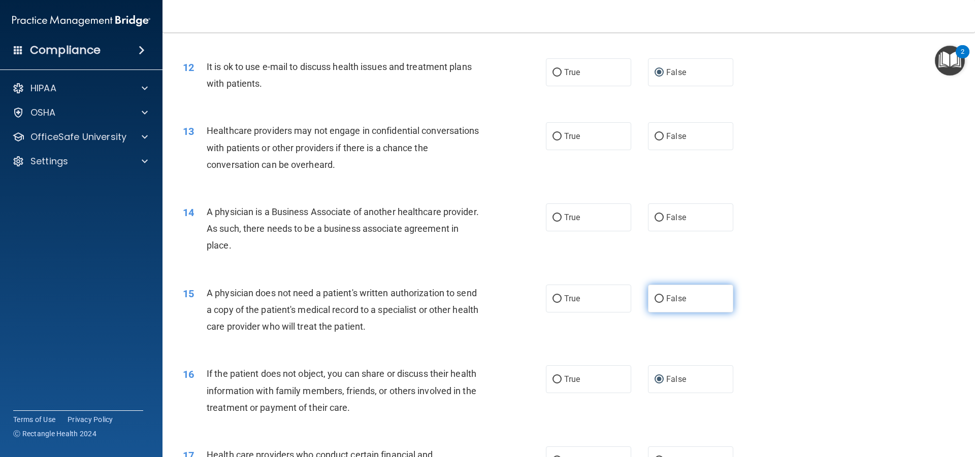
click at [654, 301] on input "False" at bounding box center [658, 299] width 9 height 8
radio input "true"
click at [553, 219] on input "True" at bounding box center [556, 218] width 9 height 8
radio input "true"
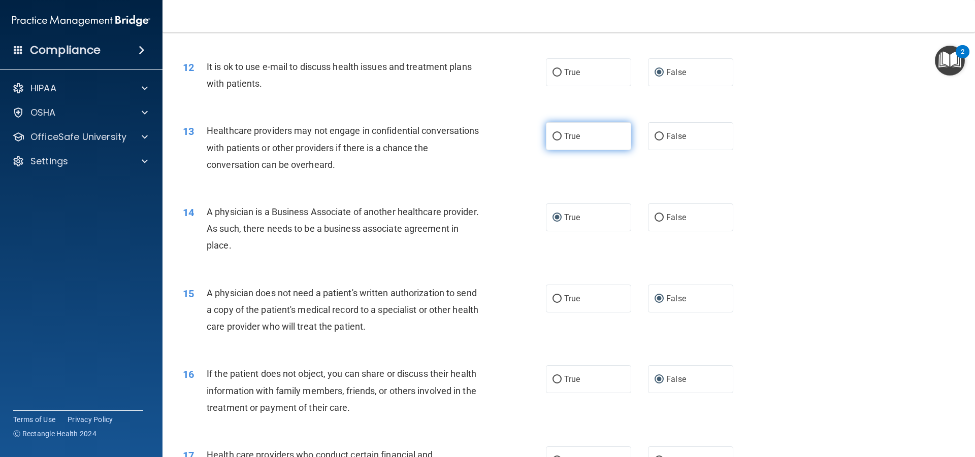
click at [556, 136] on input "True" at bounding box center [556, 137] width 9 height 8
radio input "true"
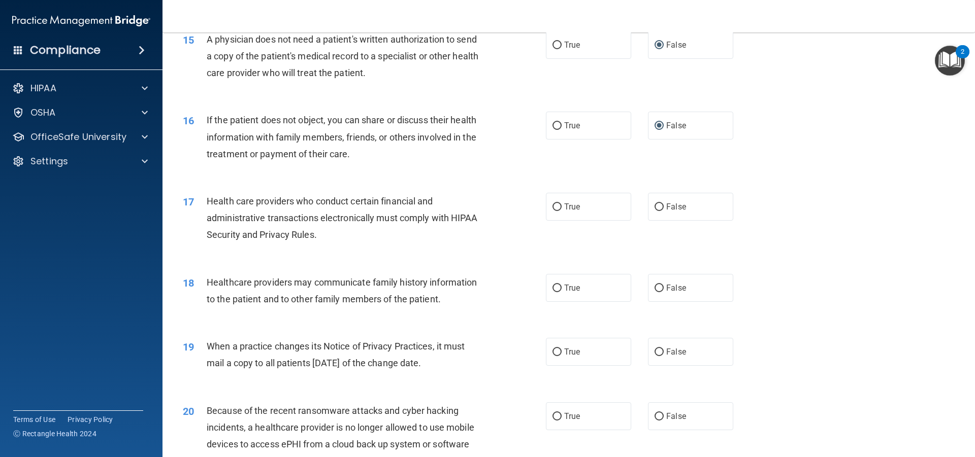
scroll to position [1168, 0]
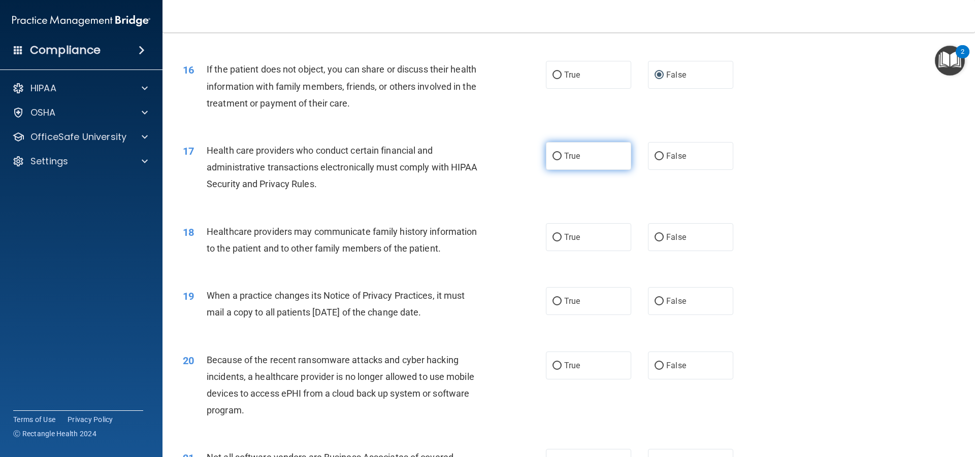
click at [552, 157] on input "True" at bounding box center [556, 157] width 9 height 8
radio input "true"
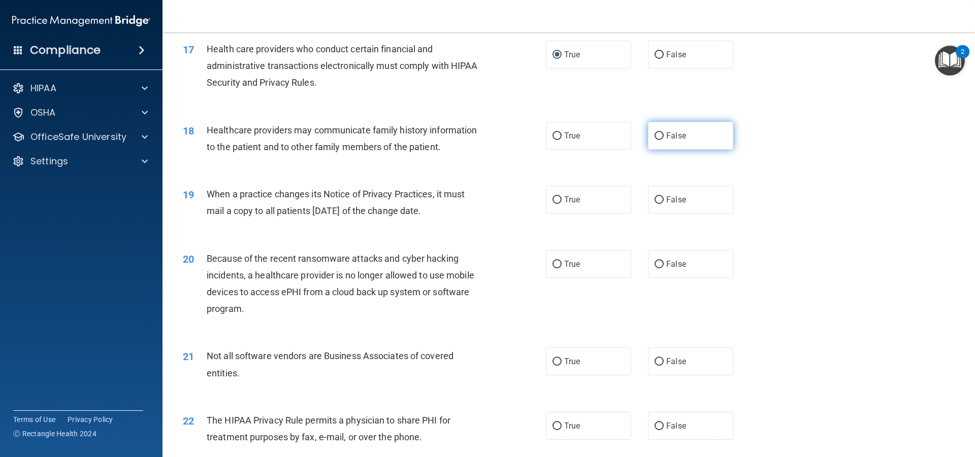
click at [657, 135] on input "False" at bounding box center [658, 137] width 9 height 8
radio input "true"
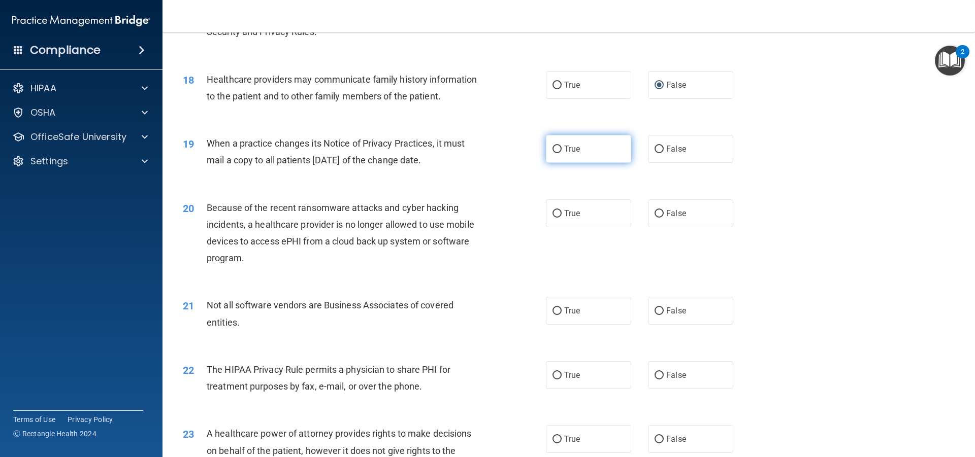
click at [553, 148] on input "True" at bounding box center [556, 150] width 9 height 8
radio input "true"
click at [553, 214] on input "True" at bounding box center [556, 214] width 9 height 8
radio input "true"
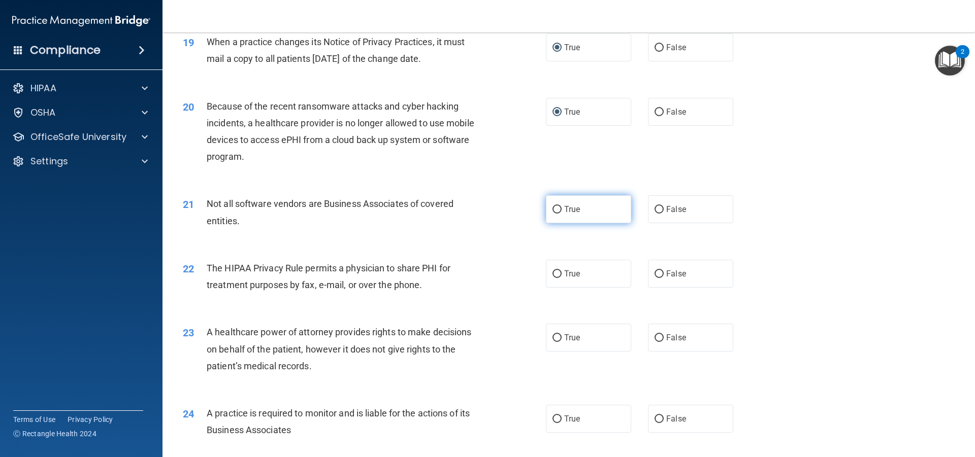
click at [553, 208] on input "True" at bounding box center [556, 210] width 9 height 8
radio input "true"
click at [654, 274] on input "False" at bounding box center [658, 275] width 9 height 8
radio input "true"
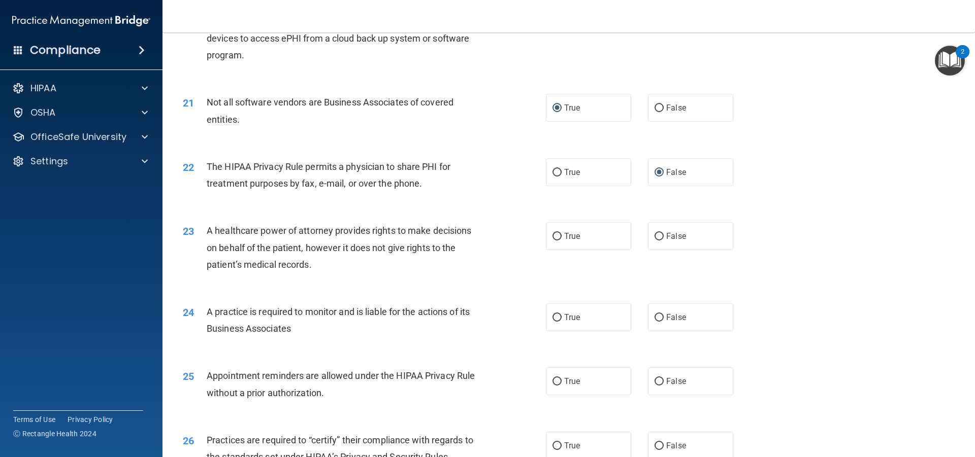
scroll to position [1625, 0]
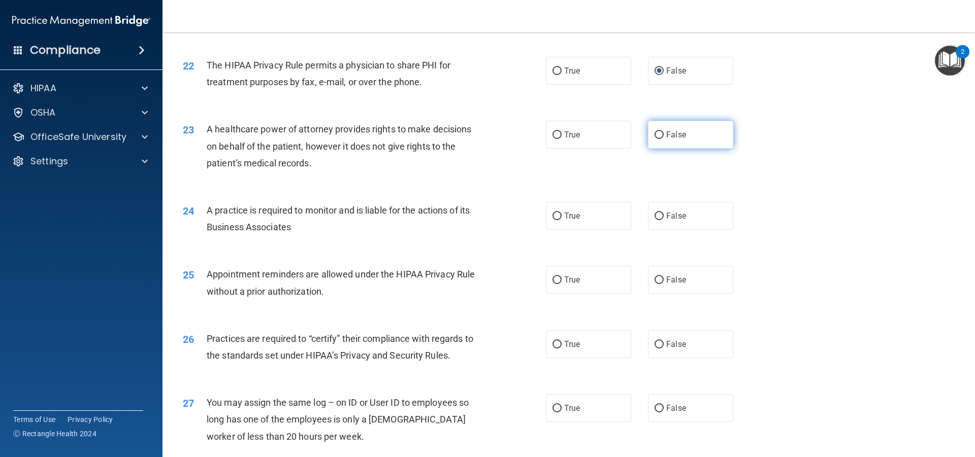
click at [655, 136] on input "False" at bounding box center [658, 135] width 9 height 8
radio input "true"
drag, startPoint x: 553, startPoint y: 215, endPoint x: 549, endPoint y: 222, distance: 8.6
click at [554, 215] on input "True" at bounding box center [556, 217] width 9 height 8
radio input "true"
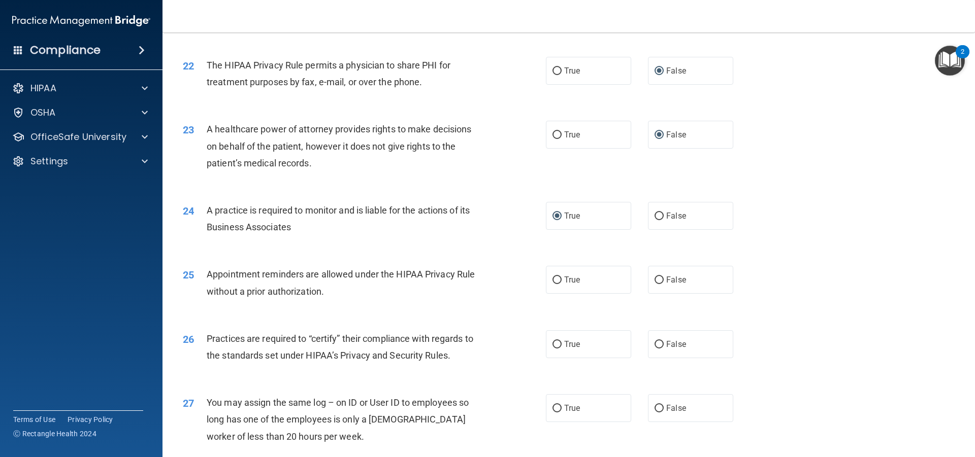
scroll to position [1726, 0]
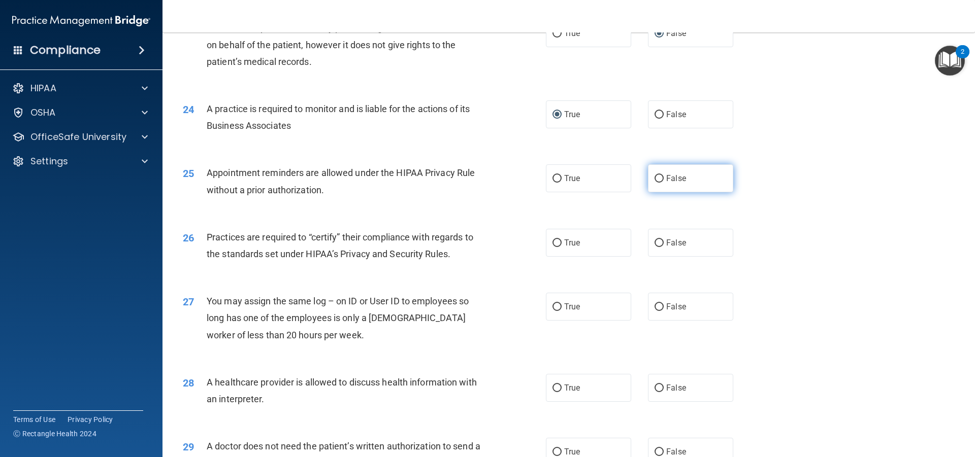
click at [654, 180] on input "False" at bounding box center [658, 179] width 9 height 8
radio input "true"
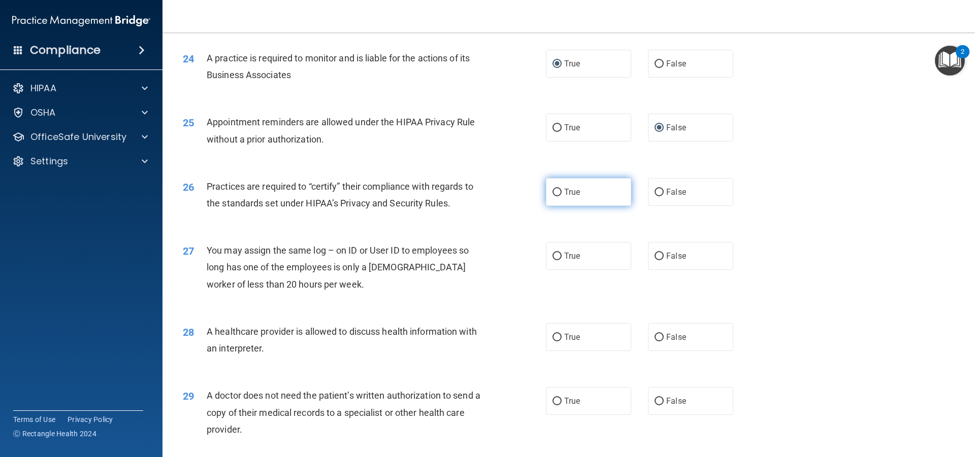
click at [554, 192] on input "True" at bounding box center [556, 193] width 9 height 8
radio input "true"
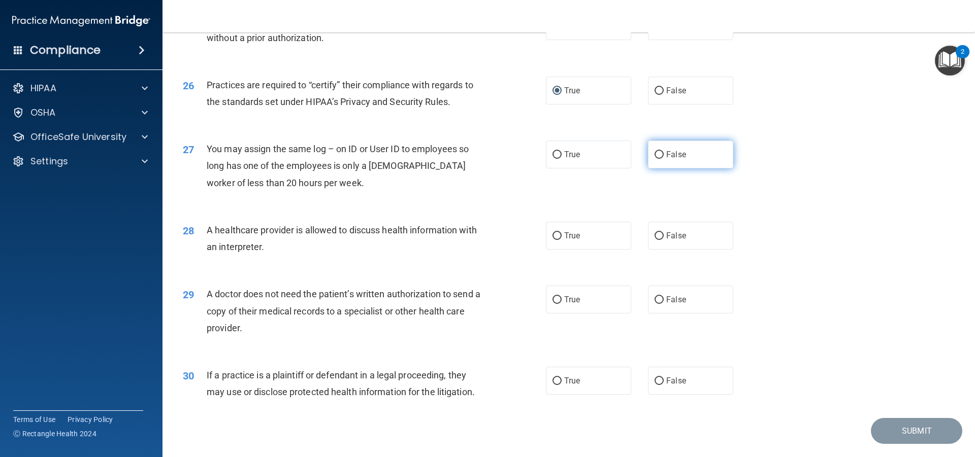
drag, startPoint x: 656, startPoint y: 150, endPoint x: 650, endPoint y: 163, distance: 14.3
click at [656, 151] on input "False" at bounding box center [658, 155] width 9 height 8
radio input "true"
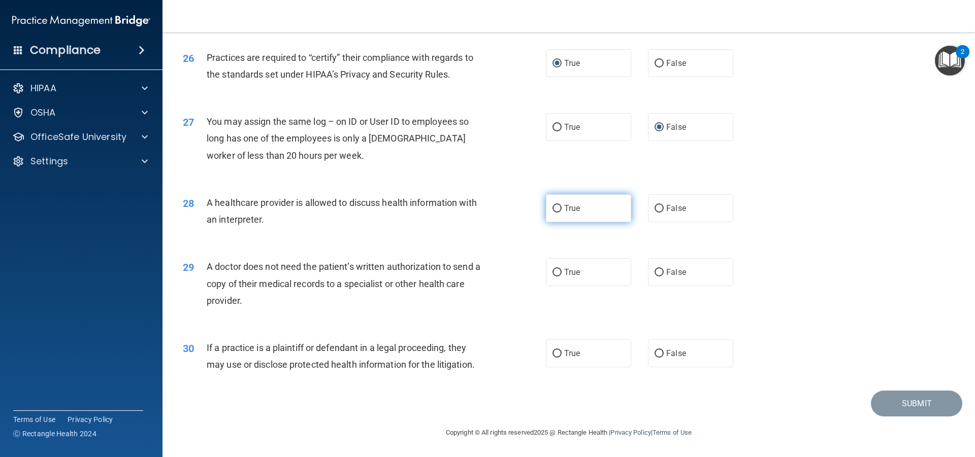
click at [555, 207] on input "True" at bounding box center [556, 209] width 9 height 8
radio input "true"
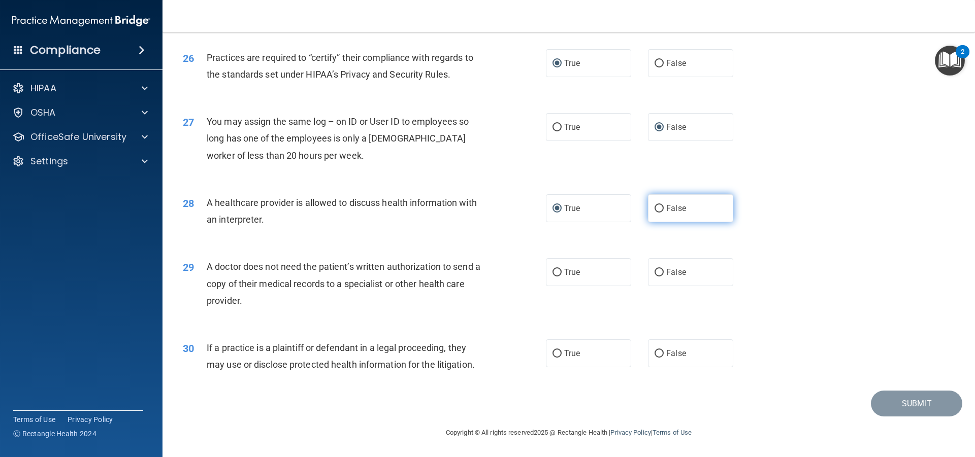
click at [656, 209] on input "False" at bounding box center [658, 209] width 9 height 8
radio input "true"
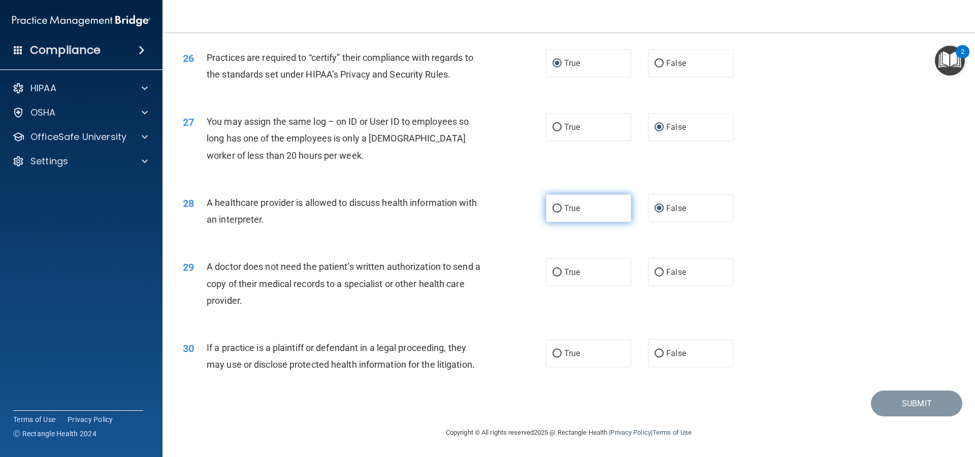
click at [554, 207] on input "True" at bounding box center [556, 209] width 9 height 8
radio input "true"
radio input "false"
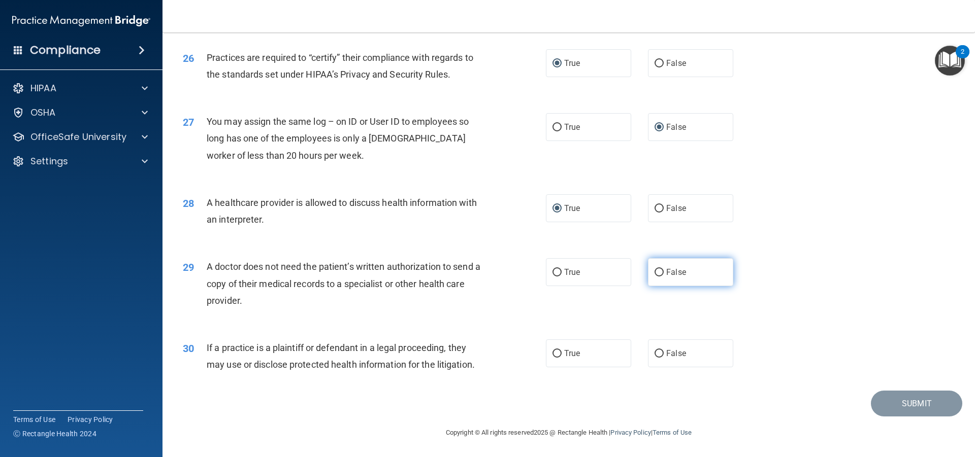
click at [656, 271] on input "False" at bounding box center [658, 273] width 9 height 8
radio input "true"
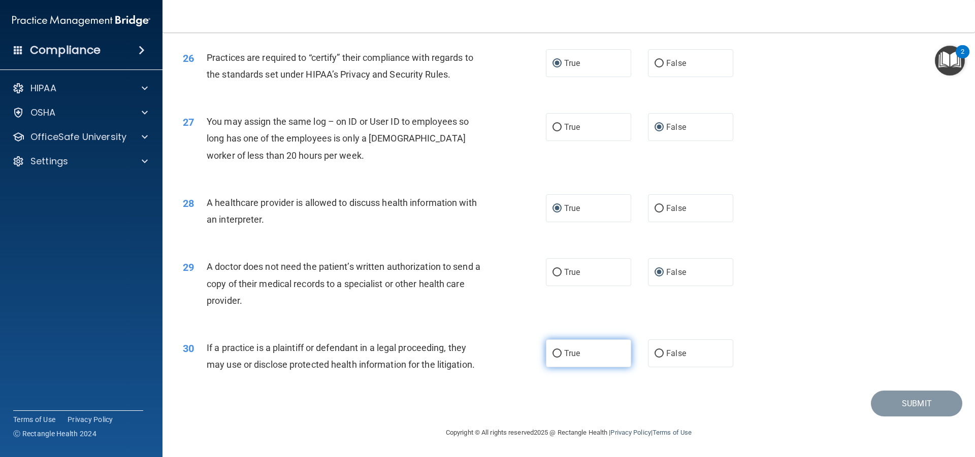
click at [552, 351] on input "True" at bounding box center [556, 354] width 9 height 8
radio input "true"
click at [891, 405] on button "Submit" at bounding box center [916, 404] width 91 height 26
